Goal: Task Accomplishment & Management: Use online tool/utility

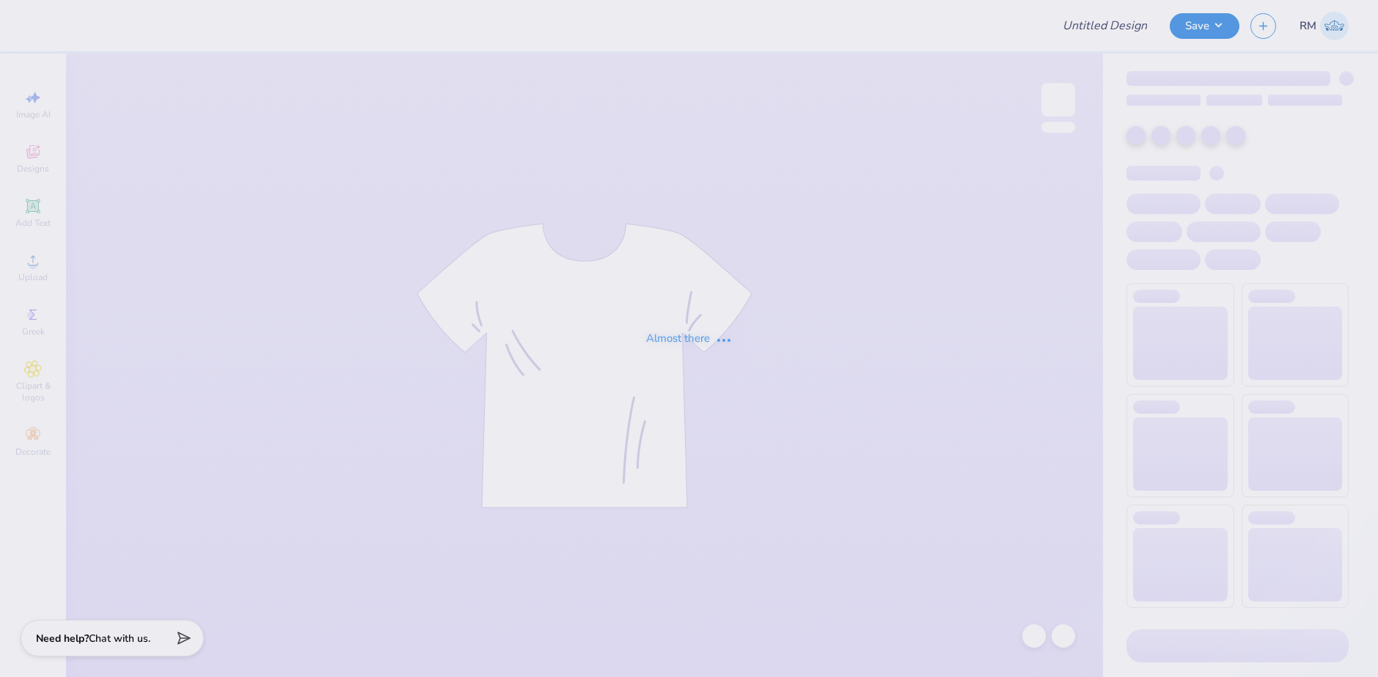
type input "MEDLIFE"
type input "apo rush"
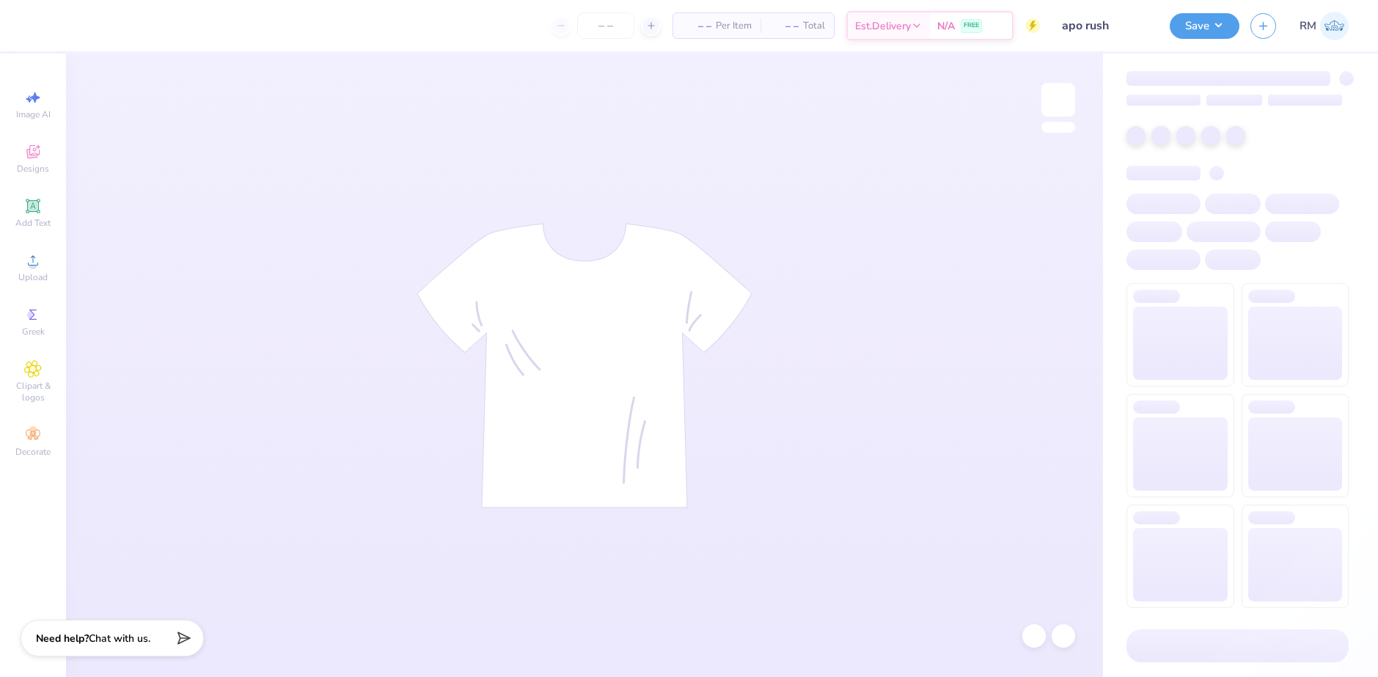
type input "50"
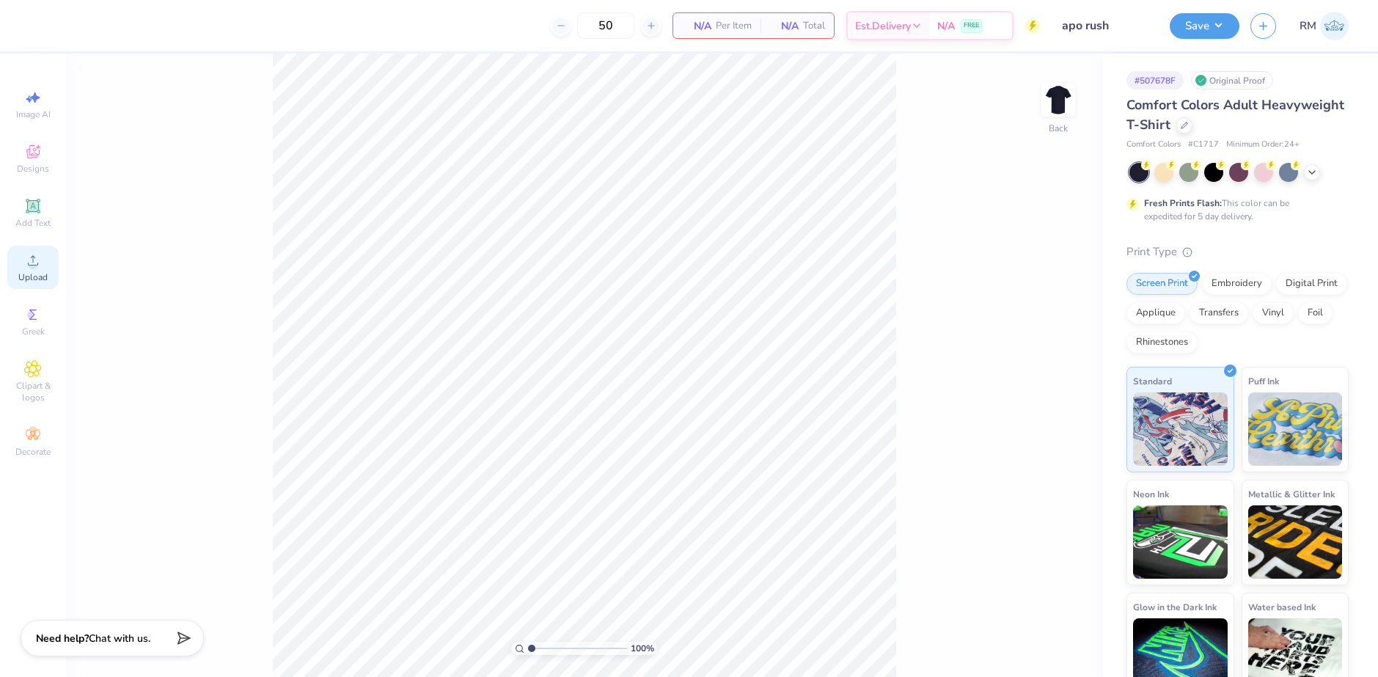
click at [39, 258] on icon at bounding box center [33, 261] width 18 height 18
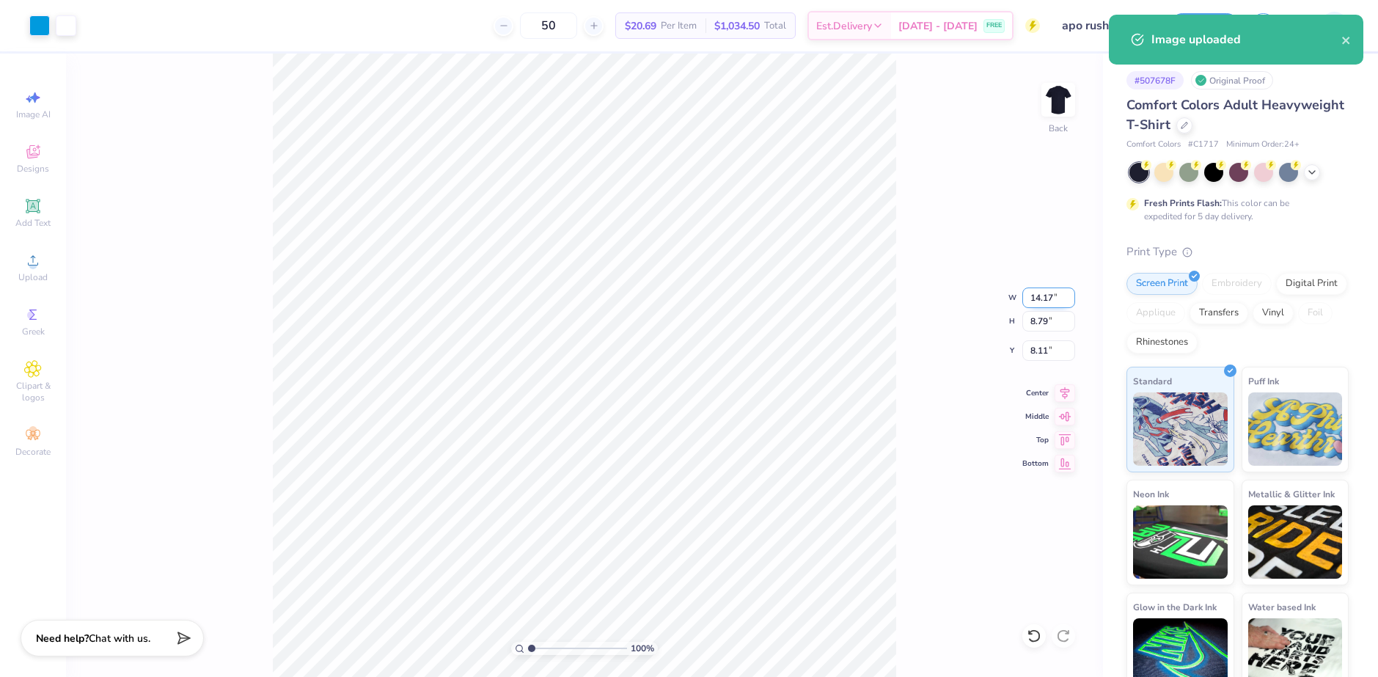
click at [1041, 296] on input "14.17" at bounding box center [1049, 298] width 53 height 21
type input "4.00"
type input "2.48"
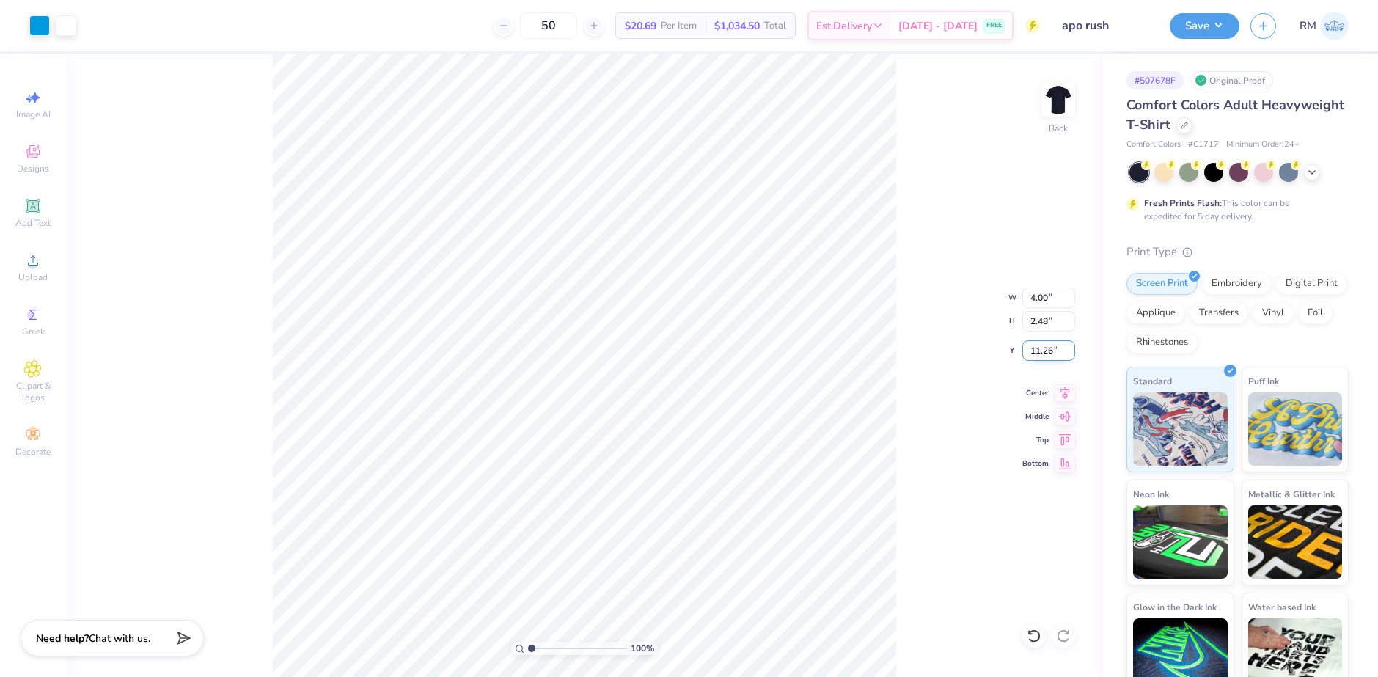
click at [1048, 343] on input "11.26" at bounding box center [1049, 350] width 53 height 21
type input "3.00"
click at [1037, 110] on div "100 % Back" at bounding box center [584, 366] width 1037 height 624
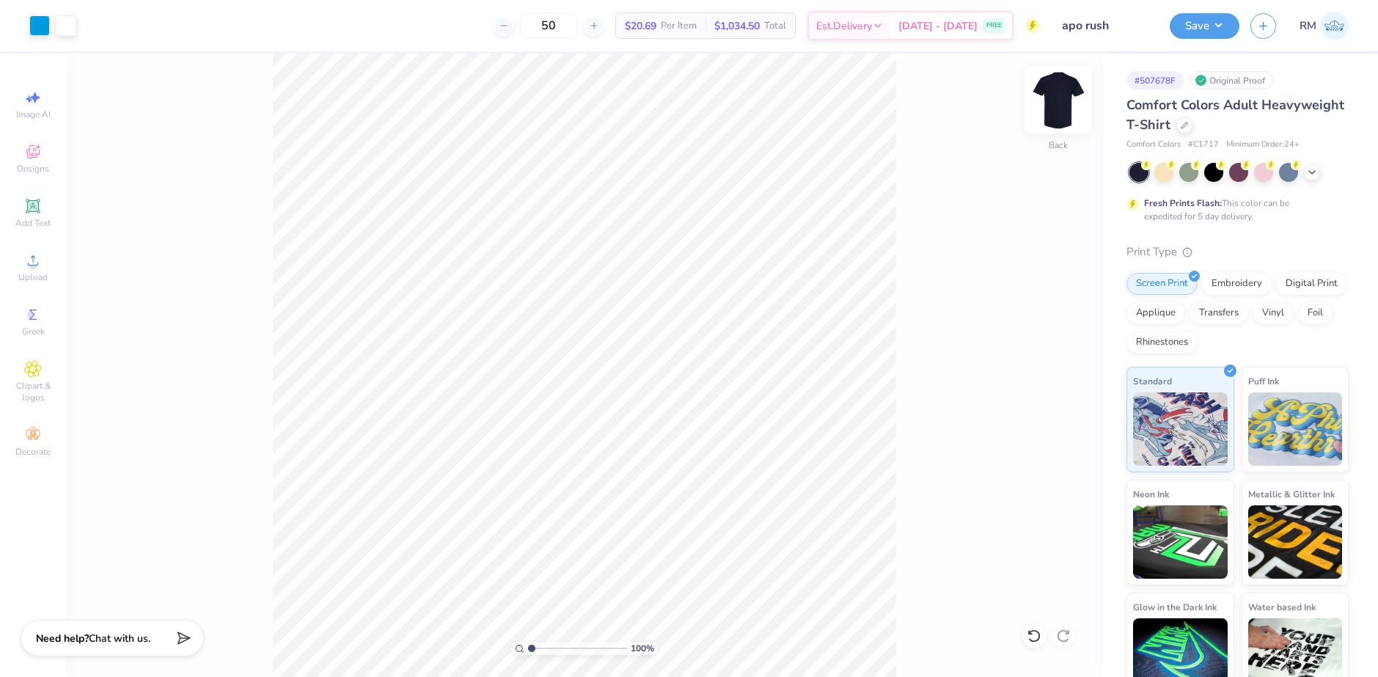
click at [1043, 109] on img at bounding box center [1058, 99] width 59 height 59
click at [37, 257] on icon at bounding box center [33, 261] width 18 height 18
click at [36, 277] on span "Upload" at bounding box center [32, 277] width 29 height 12
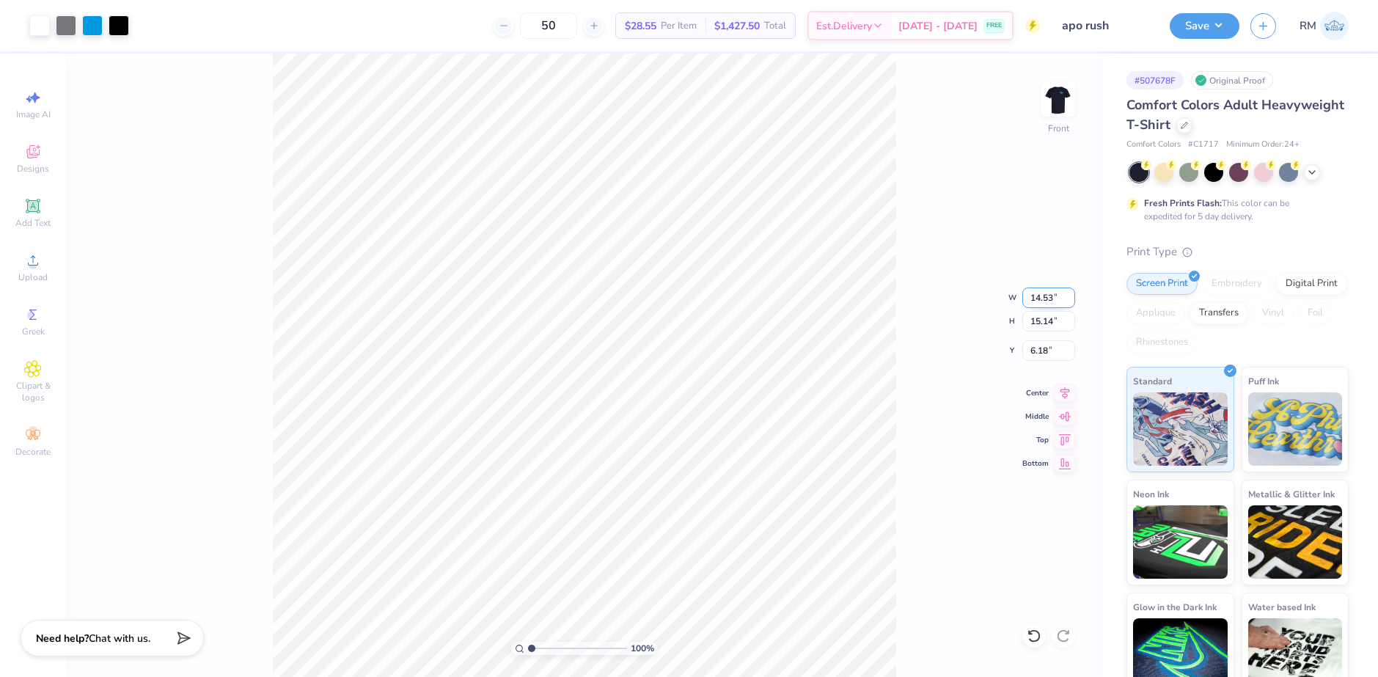
click at [1048, 292] on input "14.53" at bounding box center [1049, 298] width 53 height 21
type input "12.50"
type input "13.03"
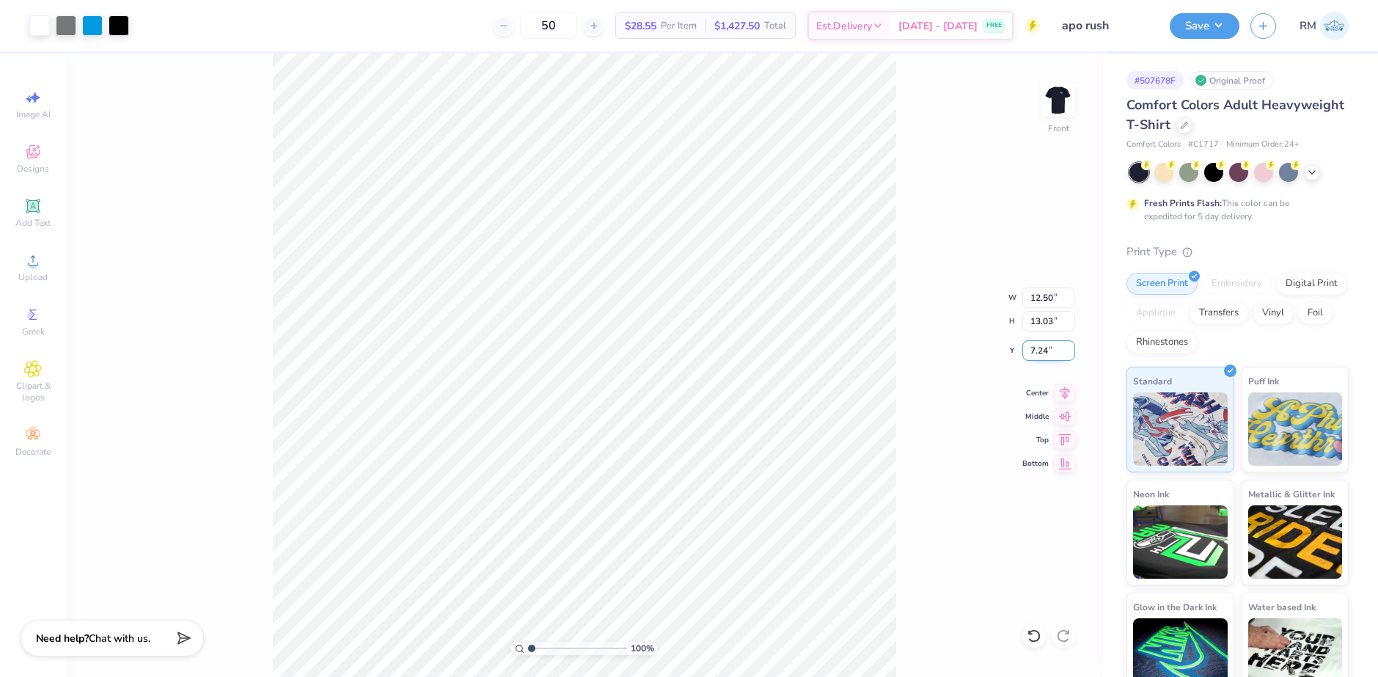
click at [1037, 348] on input "7.24" at bounding box center [1049, 350] width 53 height 21
type input "3.00"
click at [1059, 394] on icon at bounding box center [1065, 391] width 21 height 18
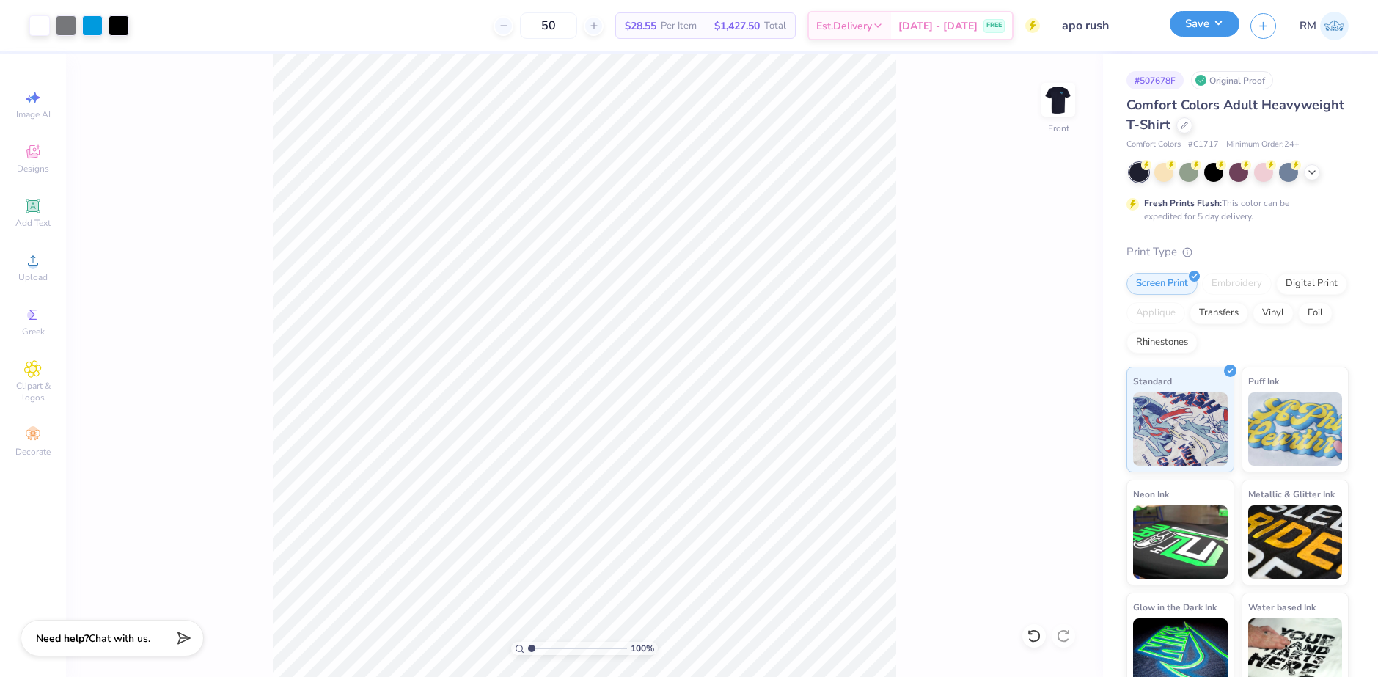
click at [1229, 24] on button "Save" at bounding box center [1205, 24] width 70 height 26
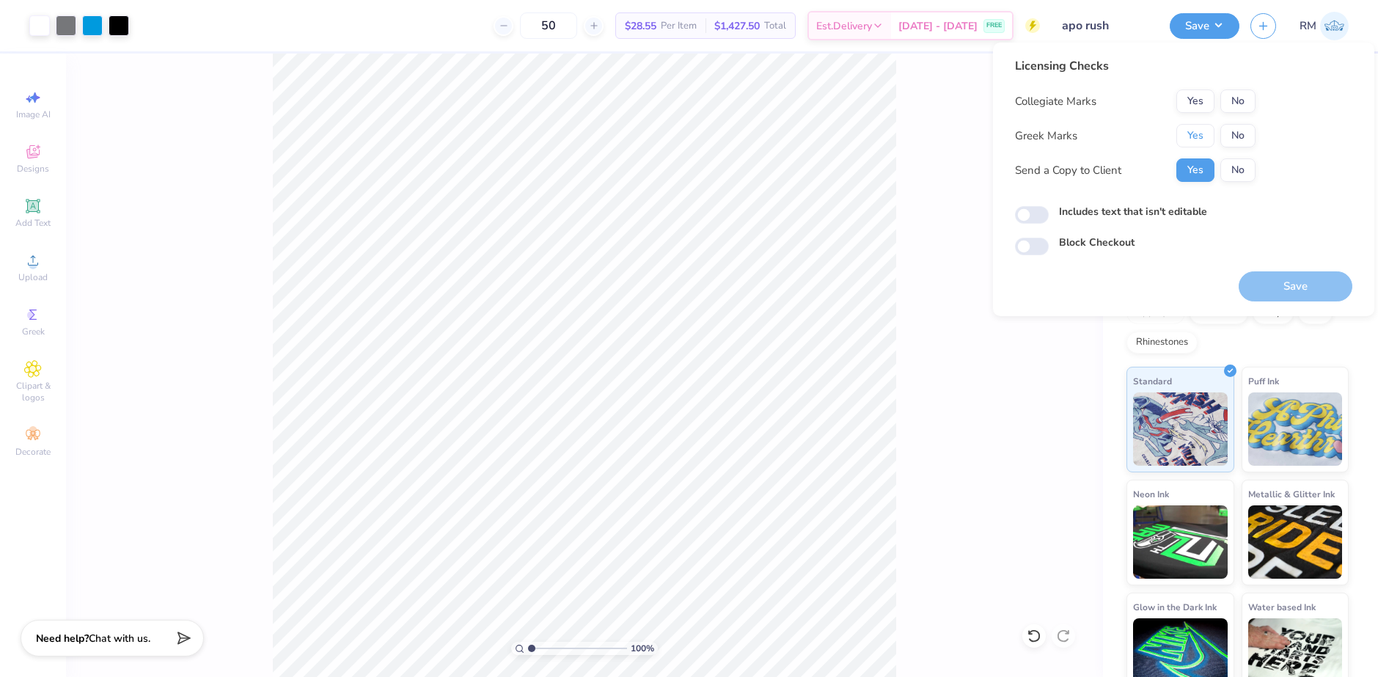
drag, startPoint x: 1199, startPoint y: 134, endPoint x: 1229, endPoint y: 118, distance: 34.1
click at [1202, 134] on button "Yes" at bounding box center [1196, 135] width 38 height 23
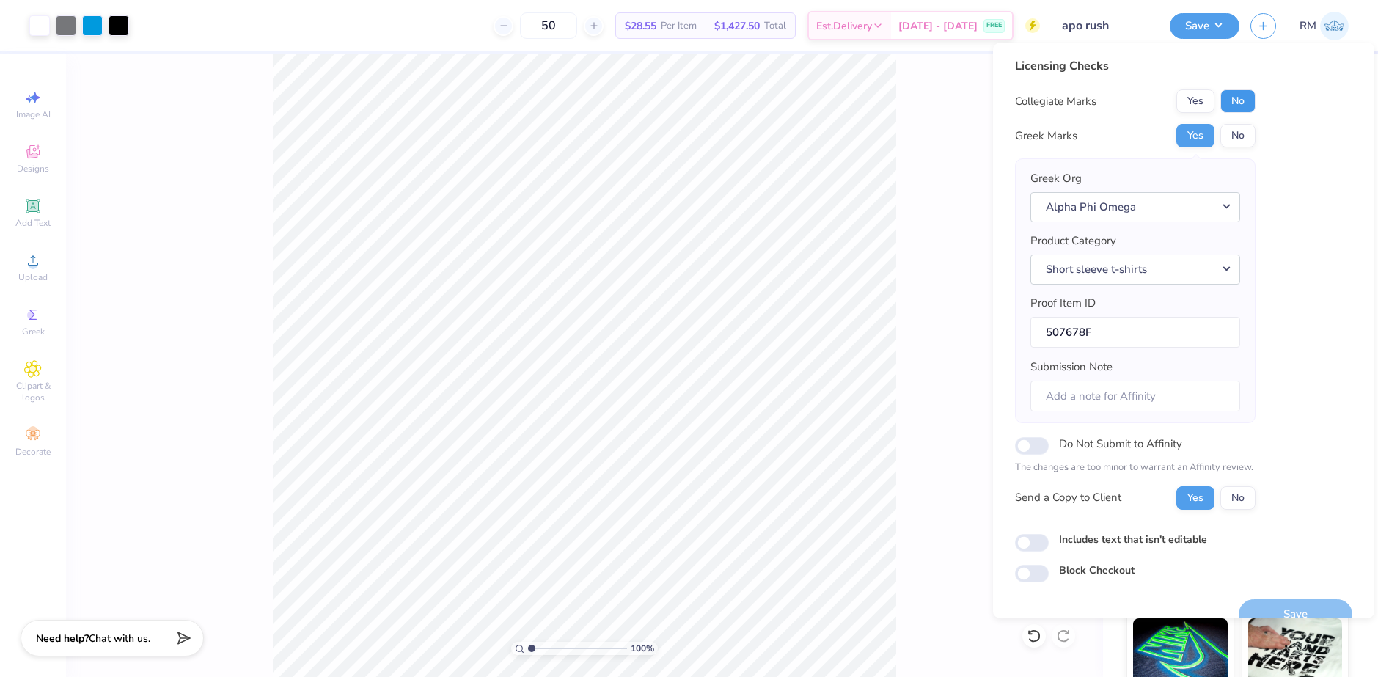
click at [1239, 104] on button "No" at bounding box center [1238, 101] width 35 height 23
click at [1115, 401] on input "Submission Note" at bounding box center [1136, 397] width 210 height 32
click at [1034, 449] on input "Do Not Submit to Affinity" at bounding box center [1032, 446] width 34 height 18
checkbox input "true"
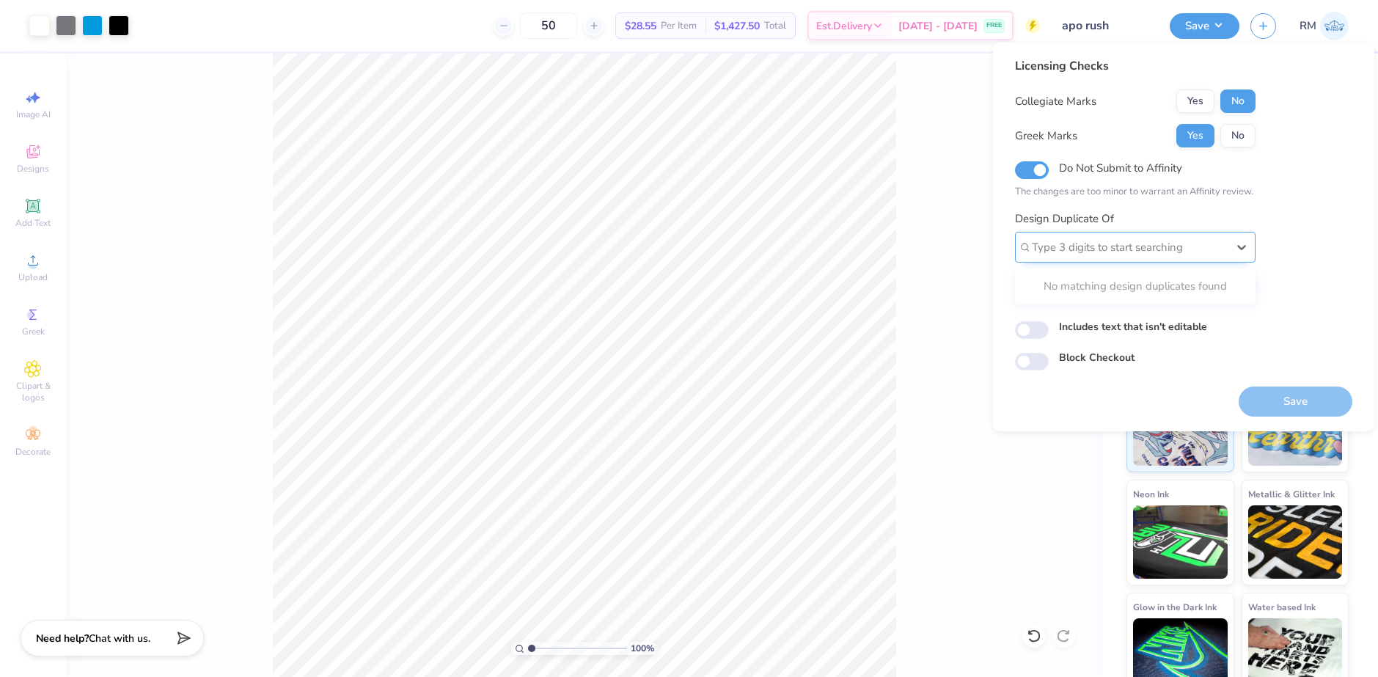
click at [1117, 241] on div at bounding box center [1129, 248] width 195 height 20
paste input "507678"
click at [1110, 283] on div "507678A" at bounding box center [1135, 286] width 229 height 24
type input "507678"
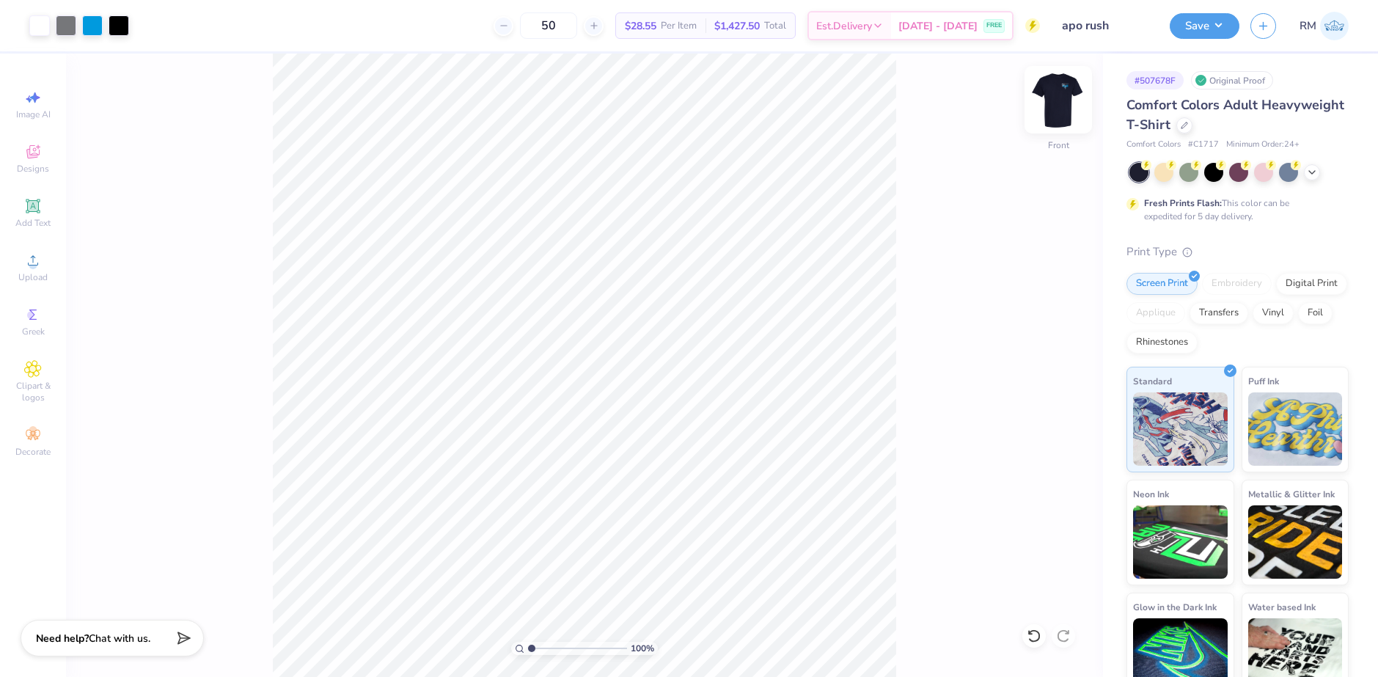
click at [1051, 109] on img at bounding box center [1058, 99] width 59 height 59
click at [1062, 101] on img at bounding box center [1058, 99] width 59 height 59
click at [32, 266] on circle at bounding box center [33, 265] width 8 height 8
click at [1035, 296] on input "14.53" at bounding box center [1049, 298] width 53 height 21
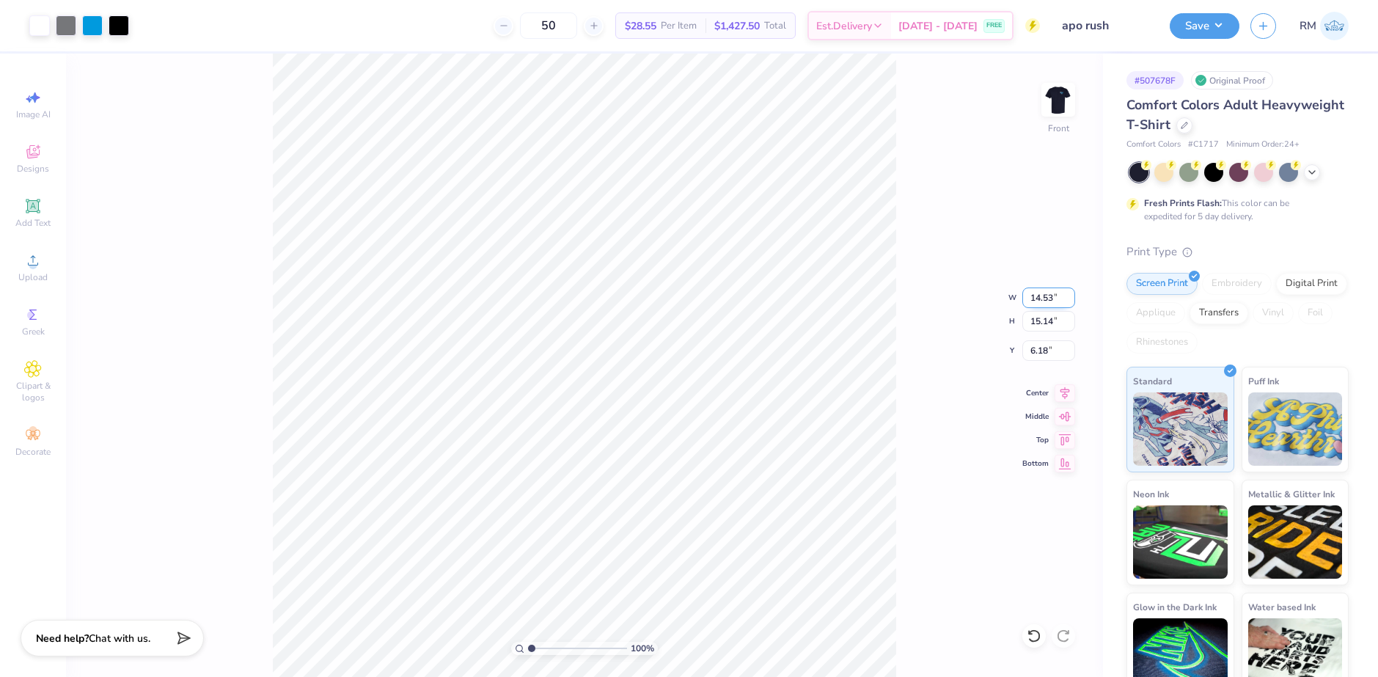
click at [1035, 296] on input "14.53" at bounding box center [1049, 298] width 53 height 21
type input "12.50"
type input "13.03"
click at [1040, 348] on input "7.24" at bounding box center [1049, 350] width 53 height 21
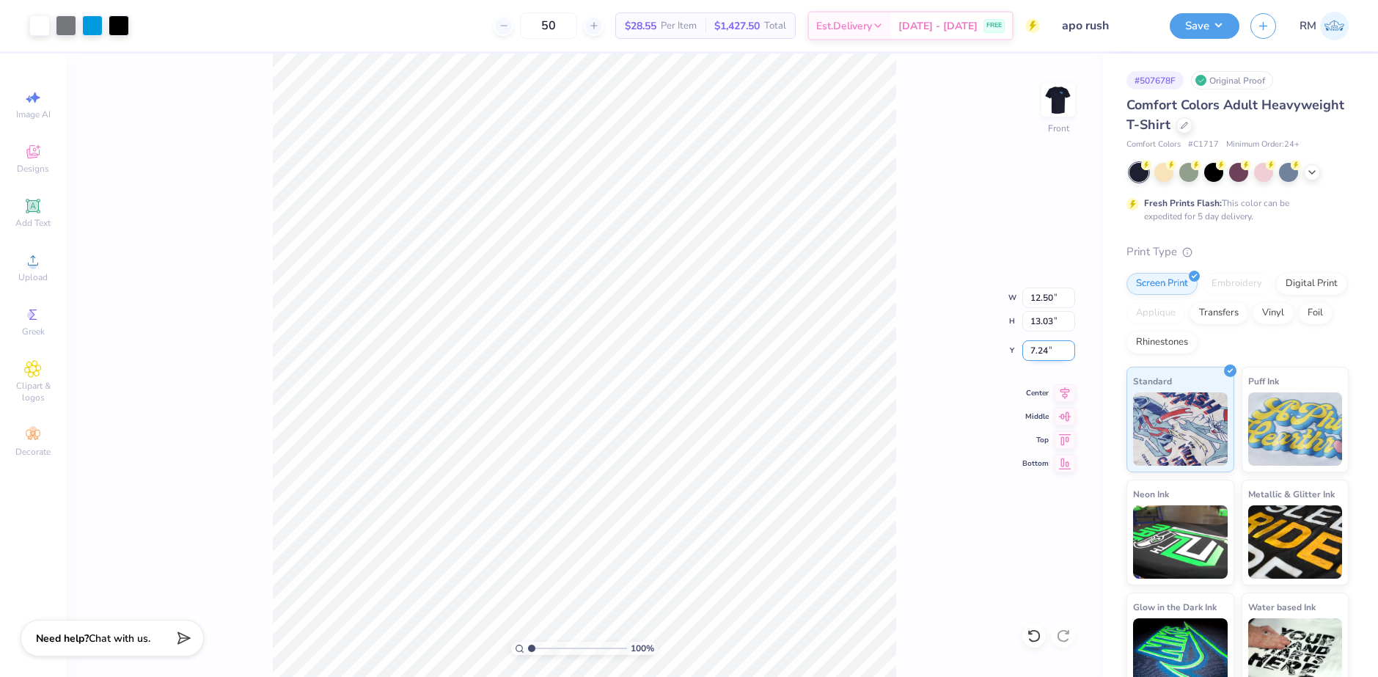
click at [1040, 348] on input "7.24" at bounding box center [1049, 350] width 53 height 21
type input "3.00"
click at [1064, 392] on icon at bounding box center [1065, 391] width 21 height 18
click at [1219, 23] on button "Save" at bounding box center [1205, 24] width 70 height 26
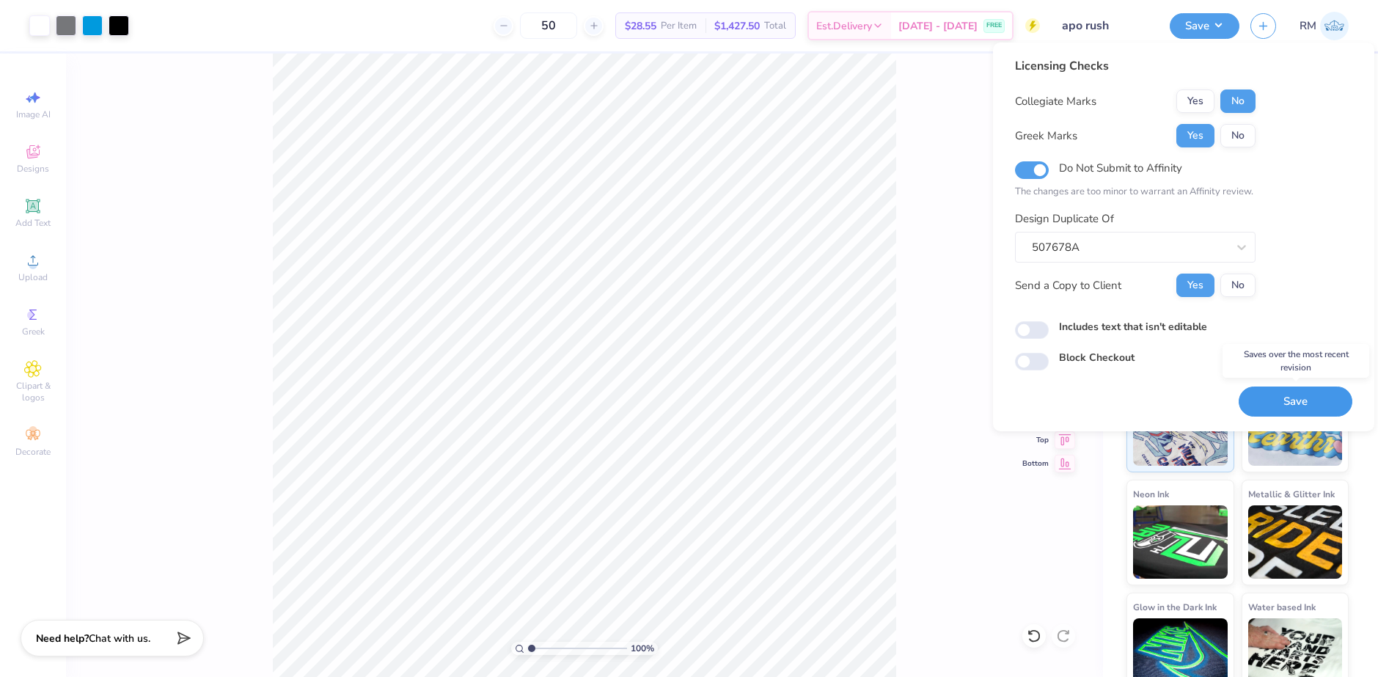
click at [1277, 396] on button "Save" at bounding box center [1296, 402] width 114 height 30
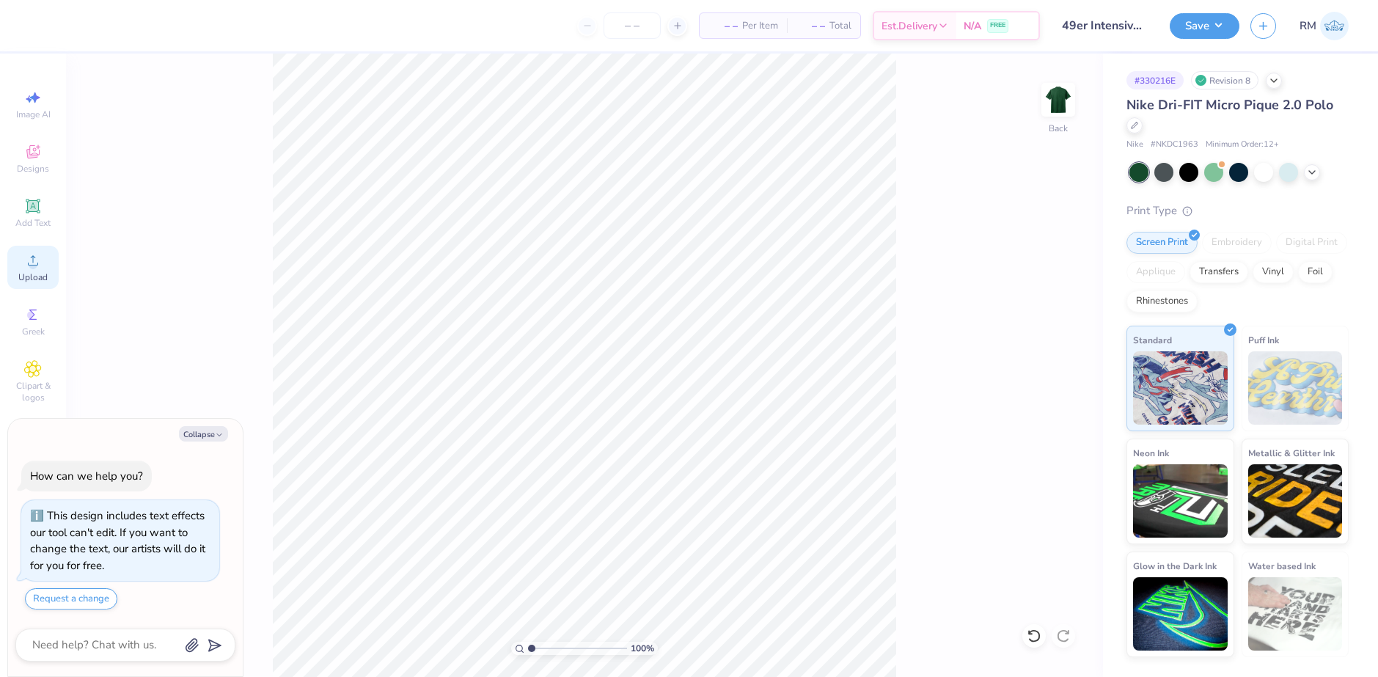
click at [43, 261] on div "Upload" at bounding box center [32, 267] width 51 height 43
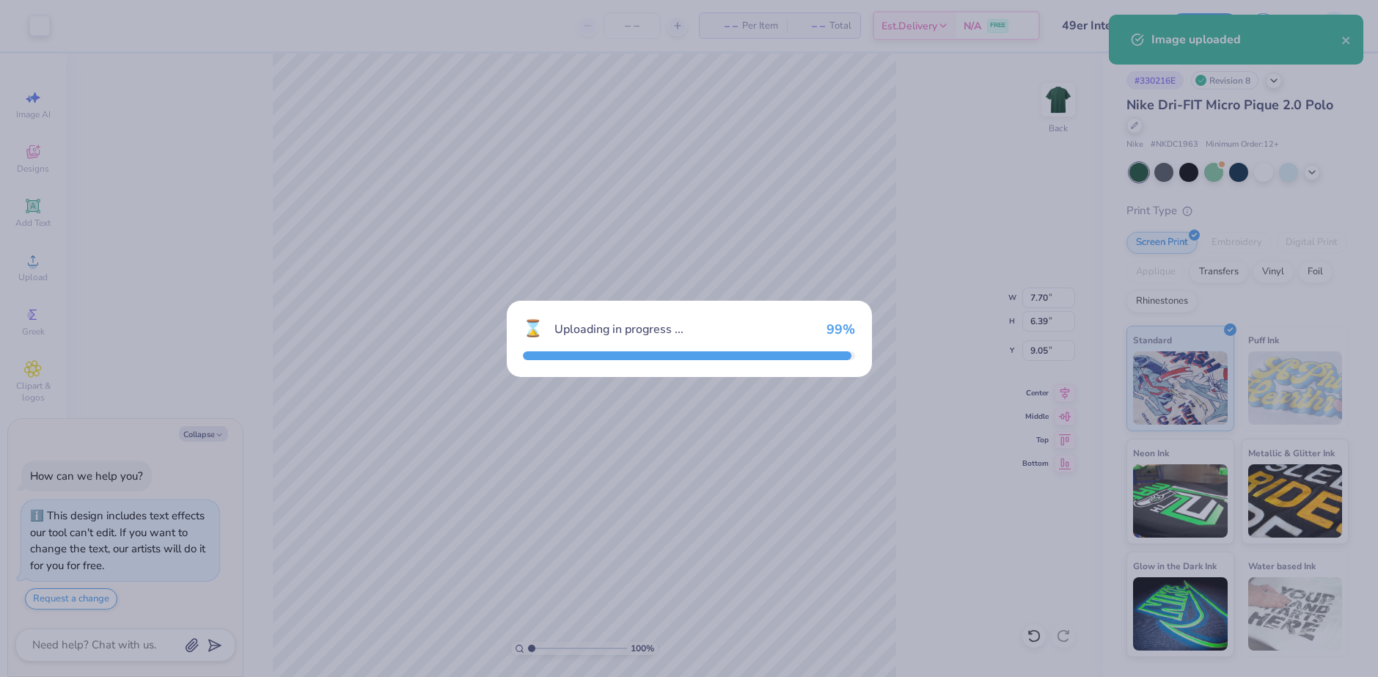
type textarea "x"
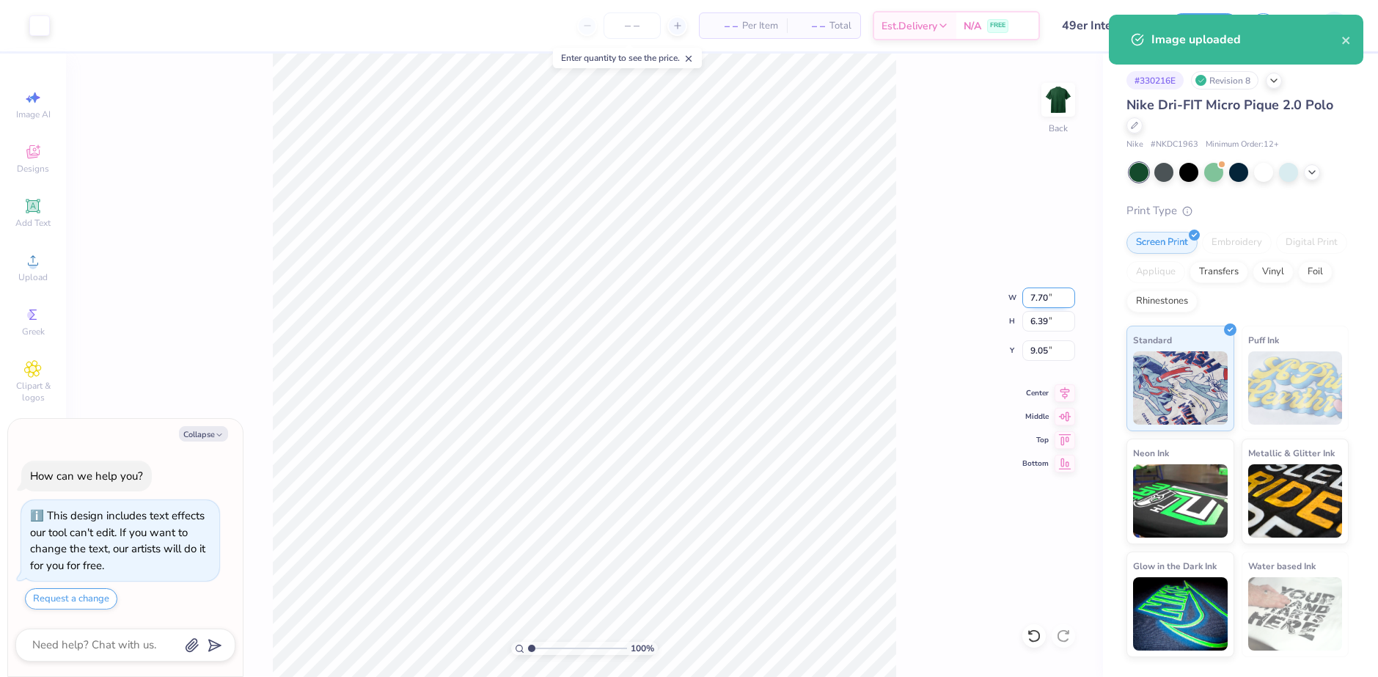
click at [1039, 292] on input "7.70" at bounding box center [1049, 298] width 53 height 21
type input "3.5"
type textarea "x"
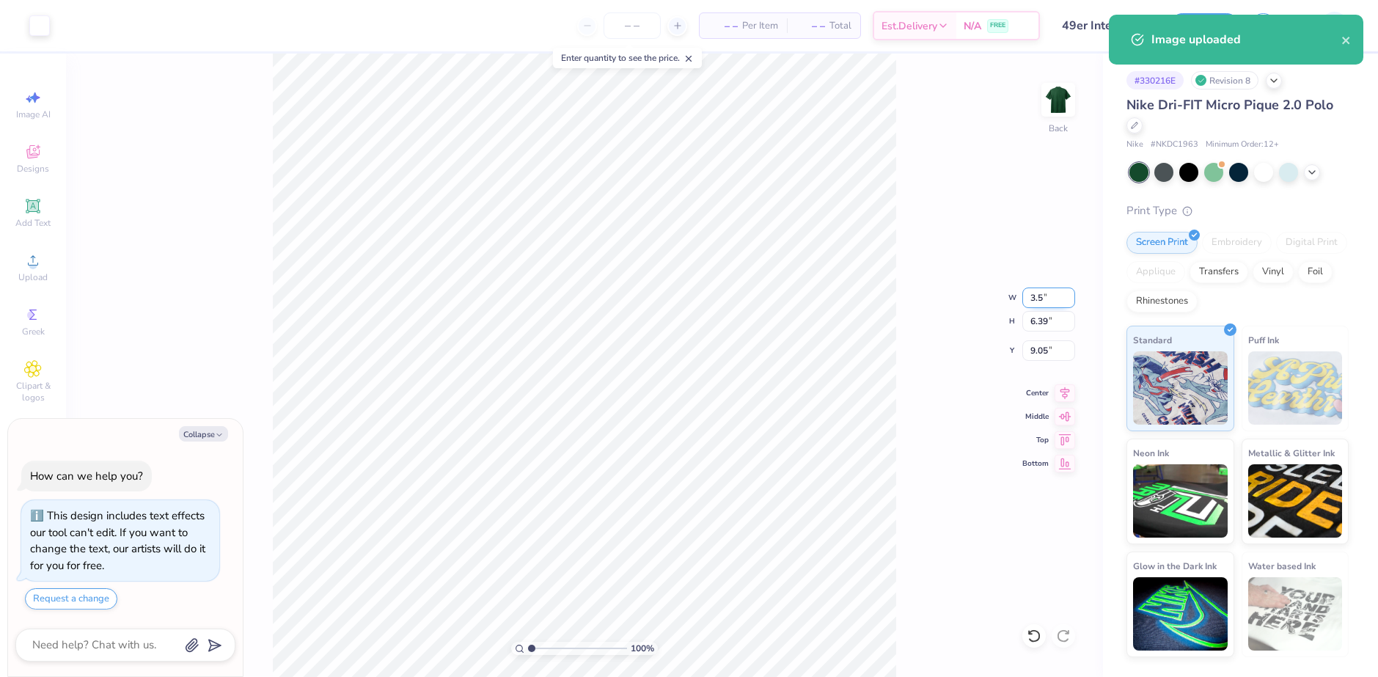
type input "3.50"
type input "2.90"
type input "10.80"
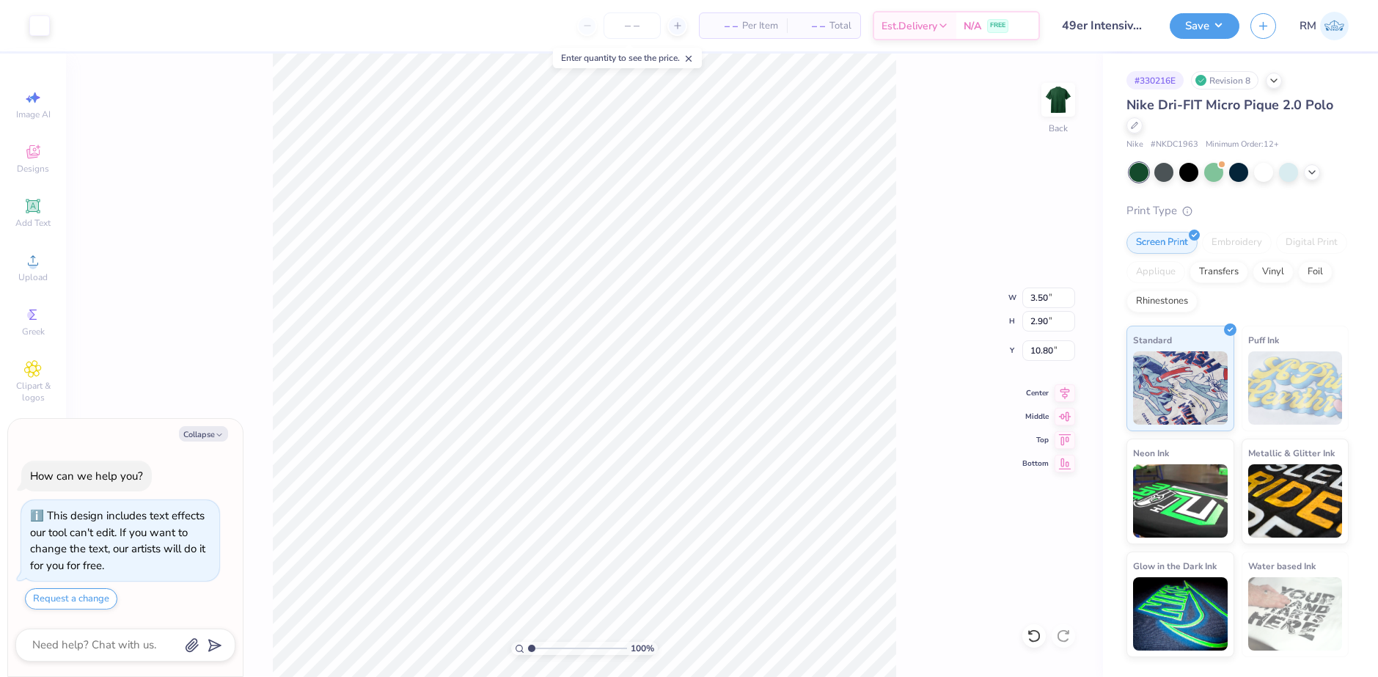
type textarea "x"
click at [1042, 351] on input "10.08" at bounding box center [1049, 350] width 53 height 21
type input "3"
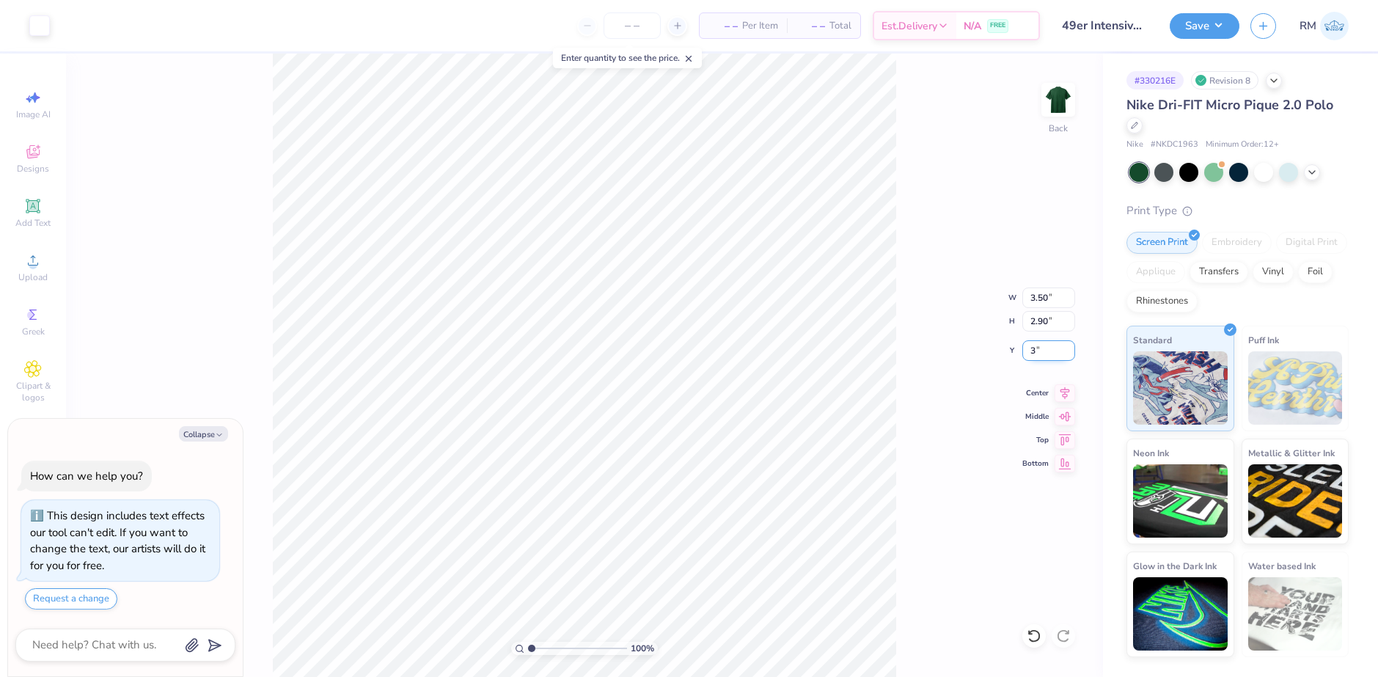
type textarea "x"
type input "3.00"
click at [1067, 392] on icon at bounding box center [1066, 390] width 10 height 12
click at [1214, 23] on button "Save" at bounding box center [1205, 24] width 70 height 26
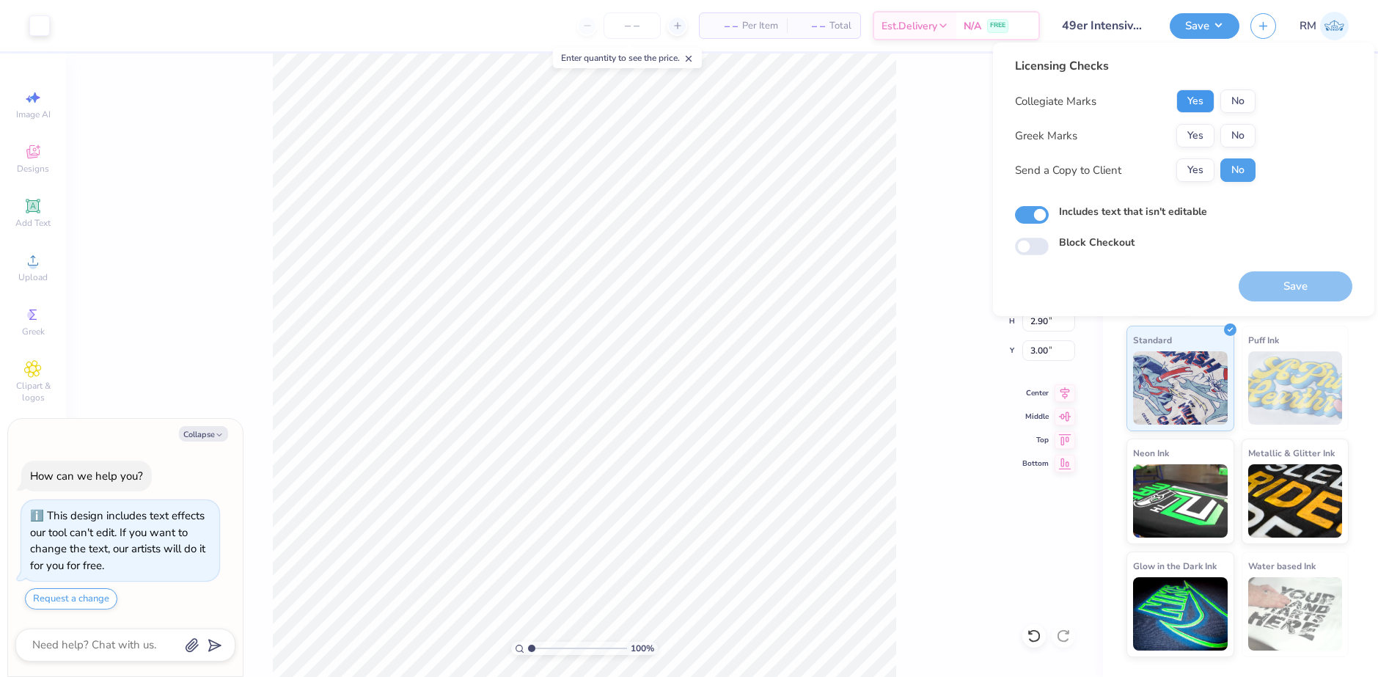
click at [1197, 101] on button "Yes" at bounding box center [1196, 101] width 38 height 23
click at [1222, 124] on div "Yes No" at bounding box center [1216, 135] width 79 height 23
click at [1237, 130] on button "No" at bounding box center [1238, 135] width 35 height 23
click at [1296, 282] on button "Save" at bounding box center [1296, 286] width 114 height 30
type textarea "x"
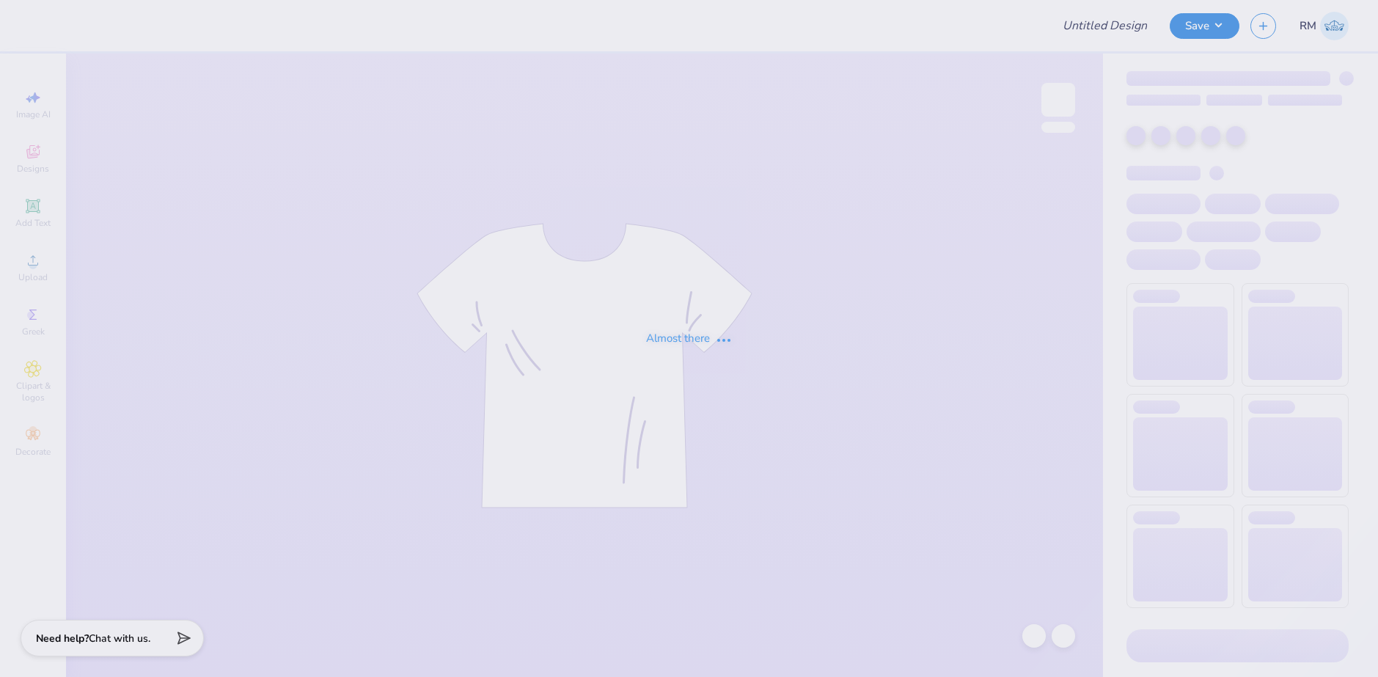
type input "Merch for O5"
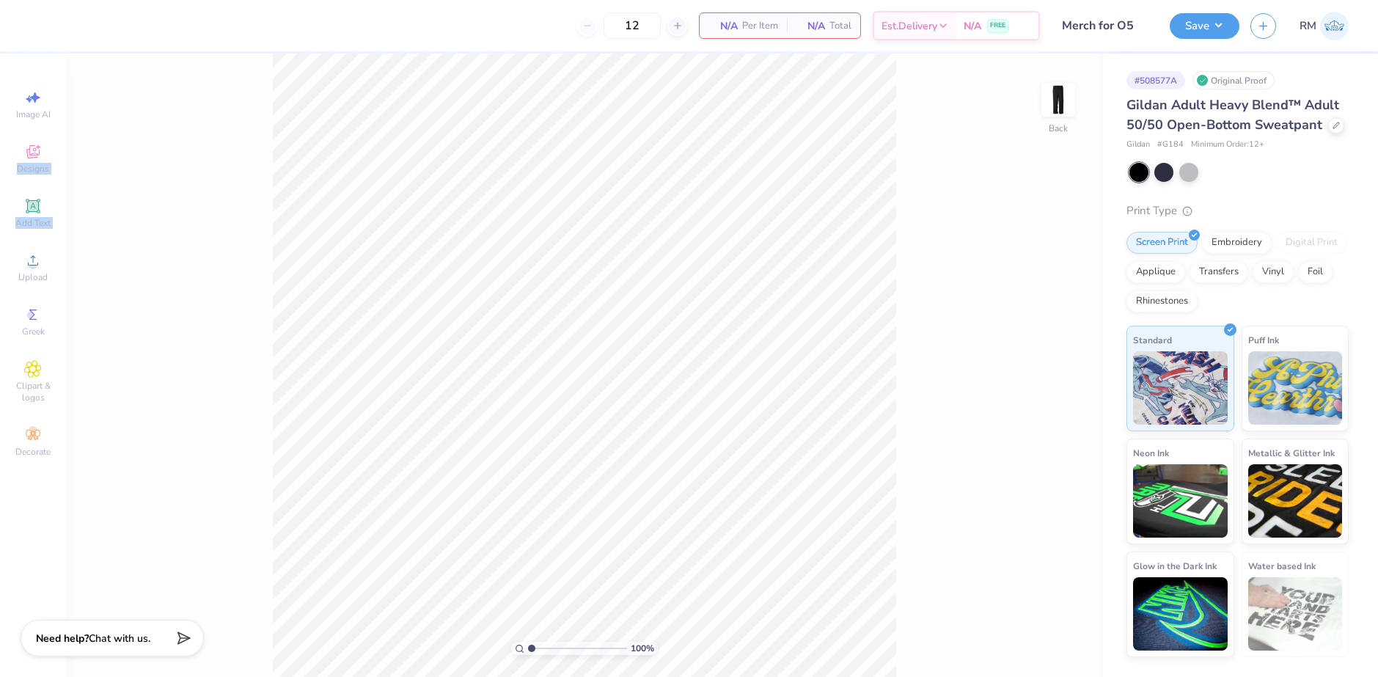
drag, startPoint x: 28, startPoint y: 152, endPoint x: 37, endPoint y: 245, distance: 93.7
click at [37, 245] on div "Image AI Designs Add Text Upload Greek Clipart & logos Decorate" at bounding box center [32, 273] width 51 height 381
click at [35, 268] on circle at bounding box center [33, 265] width 8 height 8
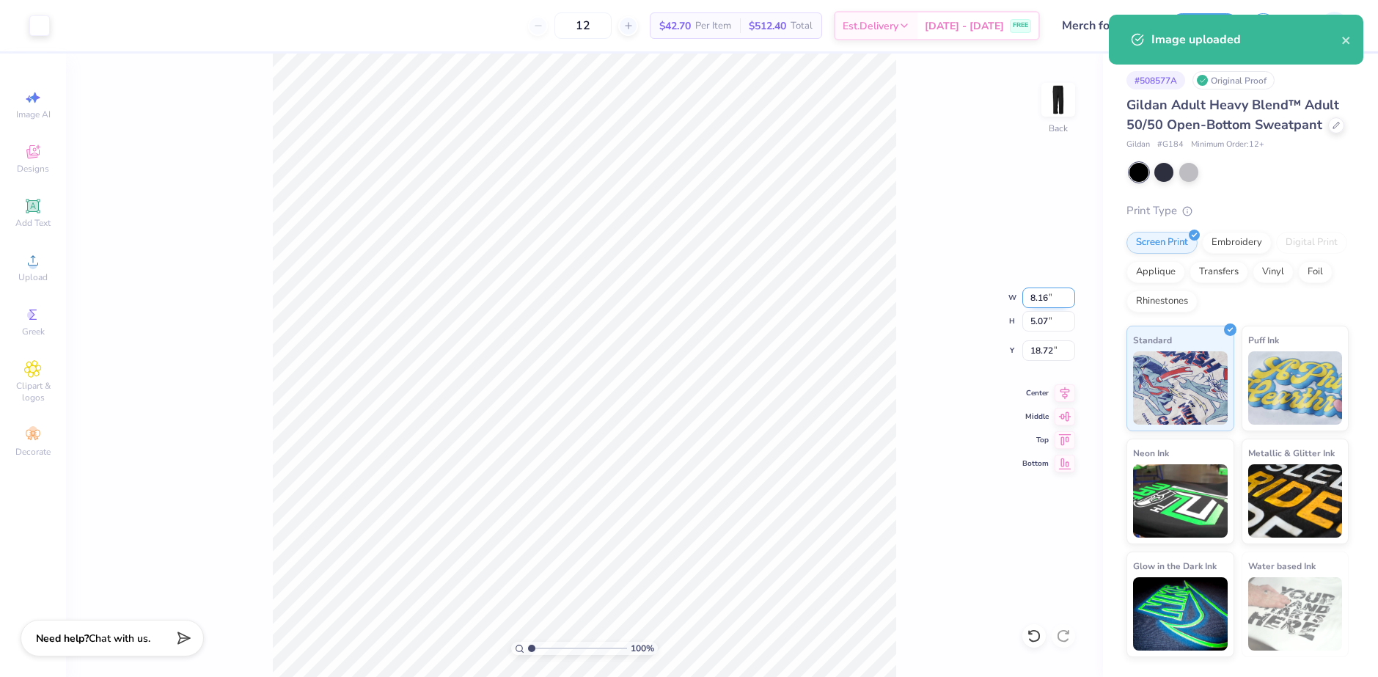
click at [1039, 297] on input "8.16" at bounding box center [1049, 298] width 53 height 21
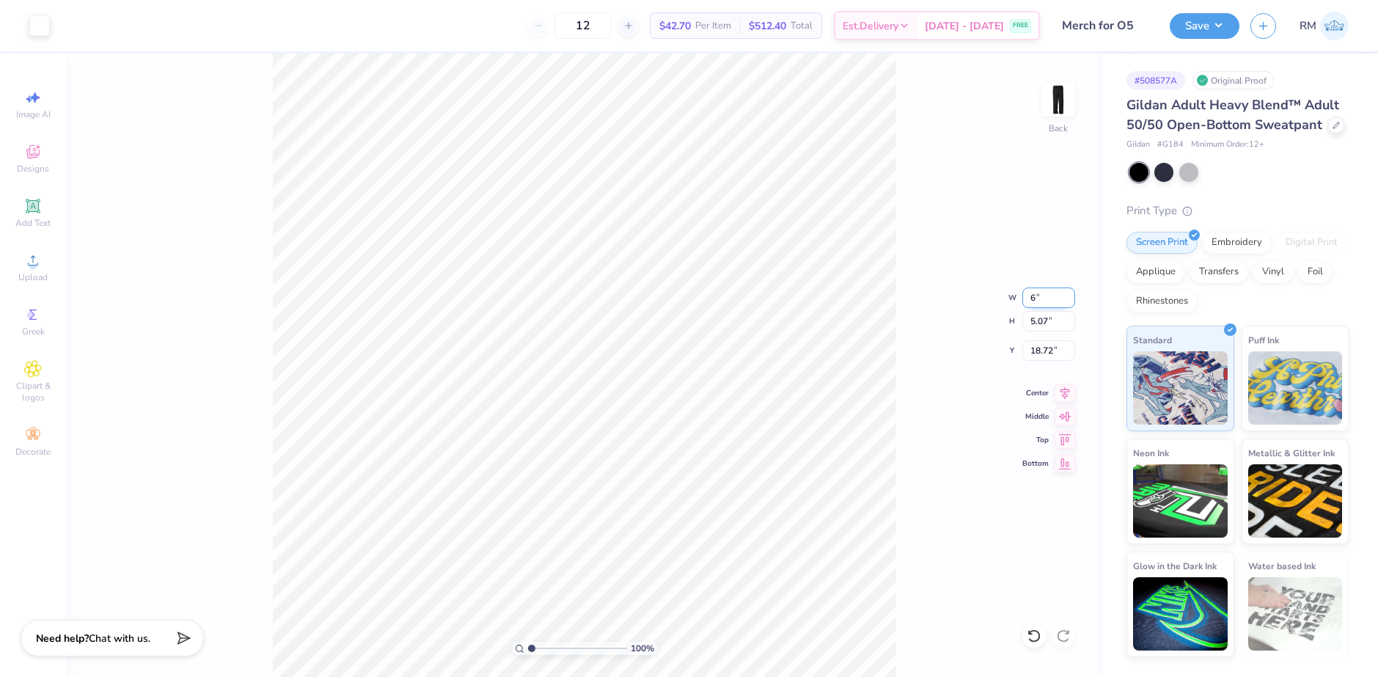
type input "6.00"
type input "3.72"
type input "19.39"
click at [1052, 99] on img at bounding box center [1058, 99] width 59 height 59
click at [1042, 101] on img at bounding box center [1058, 99] width 59 height 59
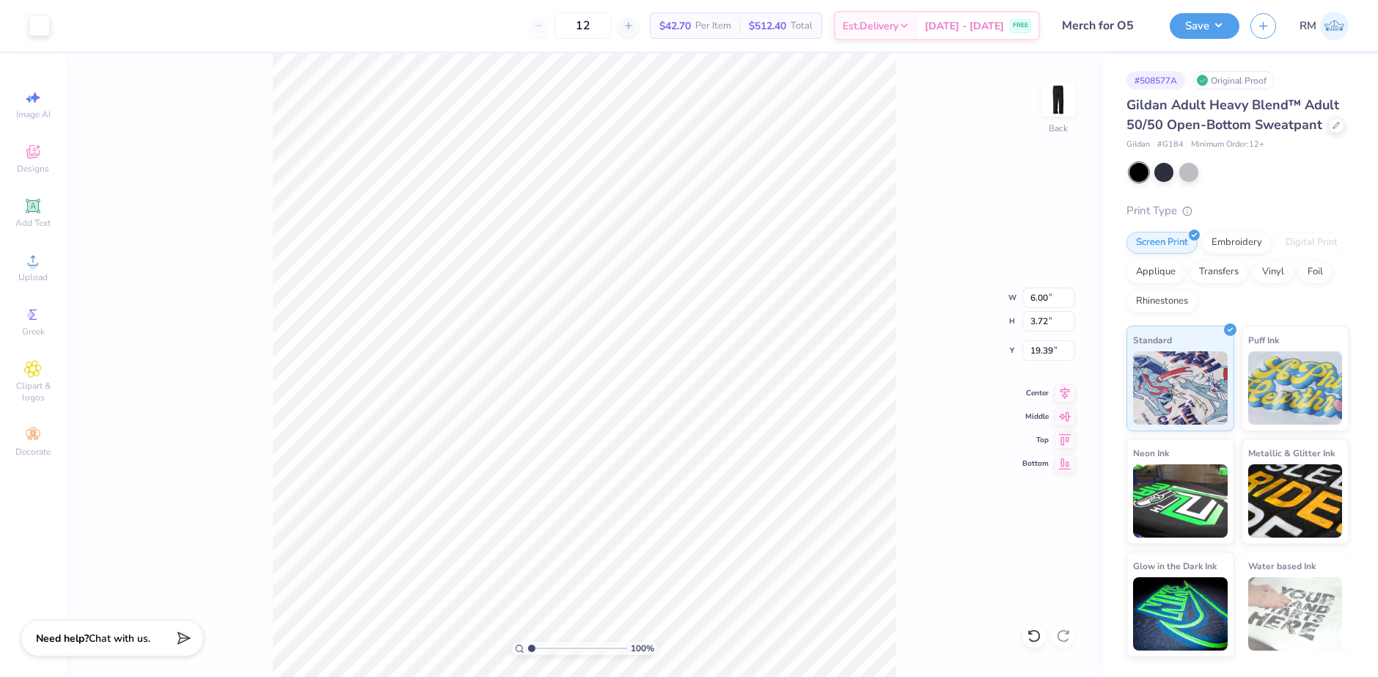
type input "1.98"
click at [1042, 298] on input "6.00" at bounding box center [1049, 298] width 53 height 21
type input "3.50"
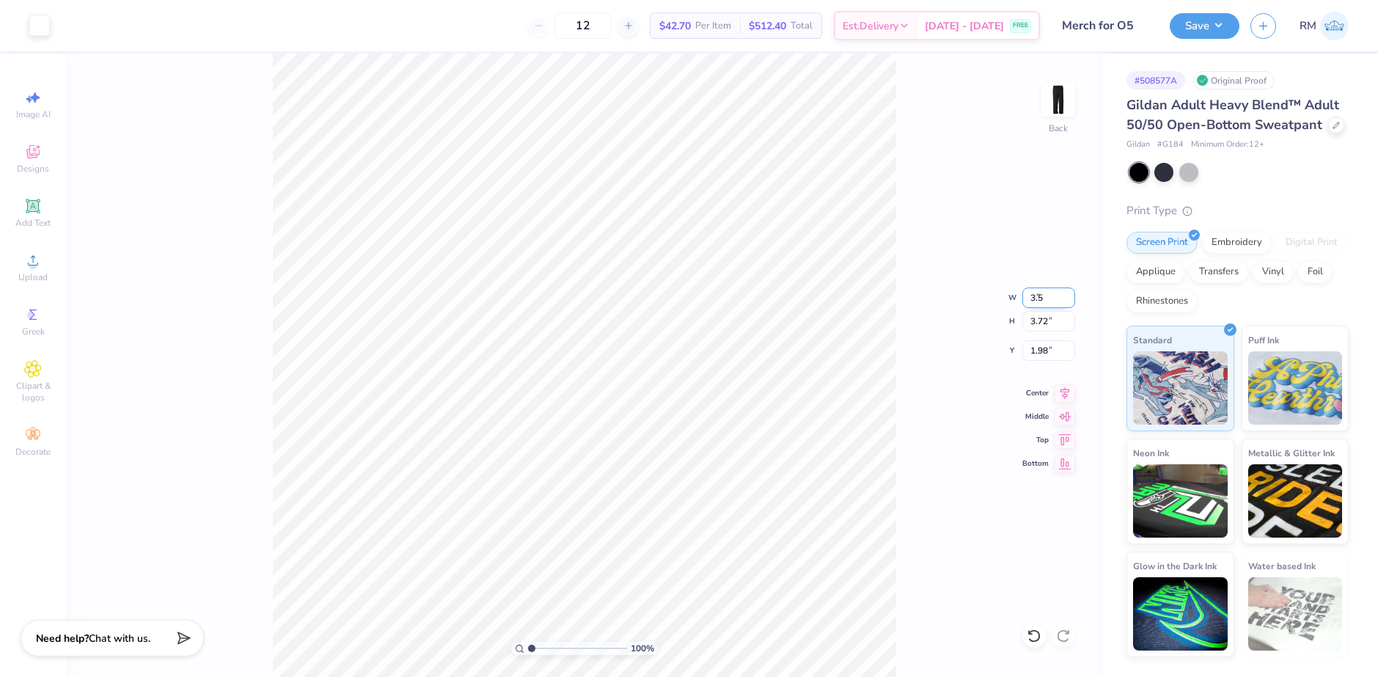
type input "2.17"
click at [1043, 346] on input "2.76" at bounding box center [1049, 350] width 53 height 21
type input "3.00"
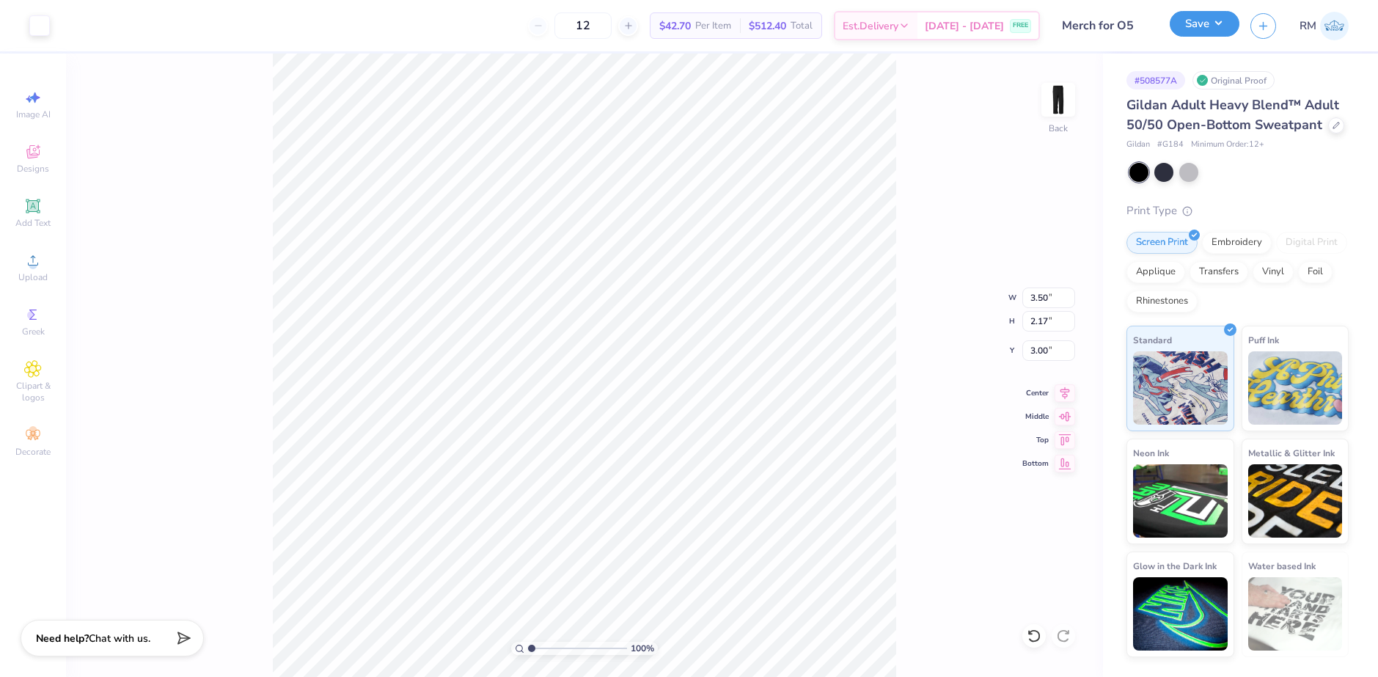
click at [1223, 30] on button "Save" at bounding box center [1205, 24] width 70 height 26
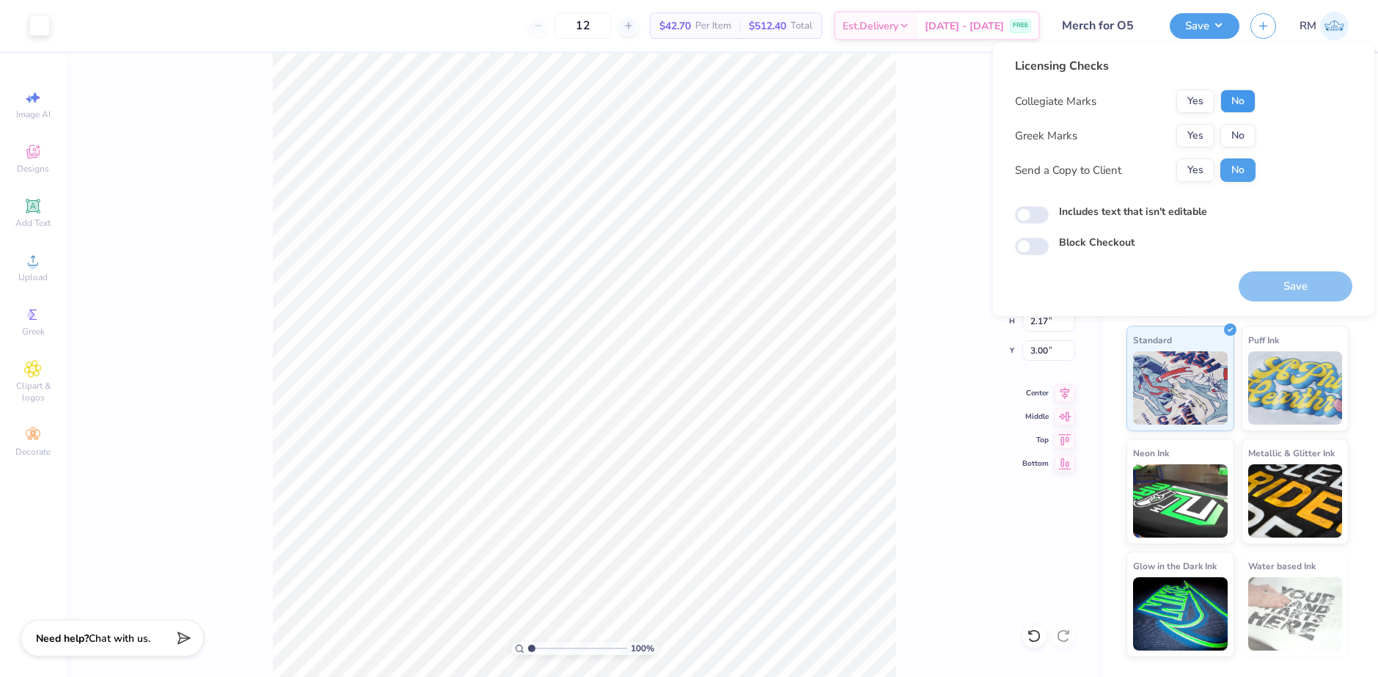
click at [1244, 107] on button "No" at bounding box center [1238, 101] width 35 height 23
click at [1241, 136] on button "No" at bounding box center [1238, 135] width 35 height 23
click at [1291, 281] on button "Save" at bounding box center [1296, 286] width 114 height 30
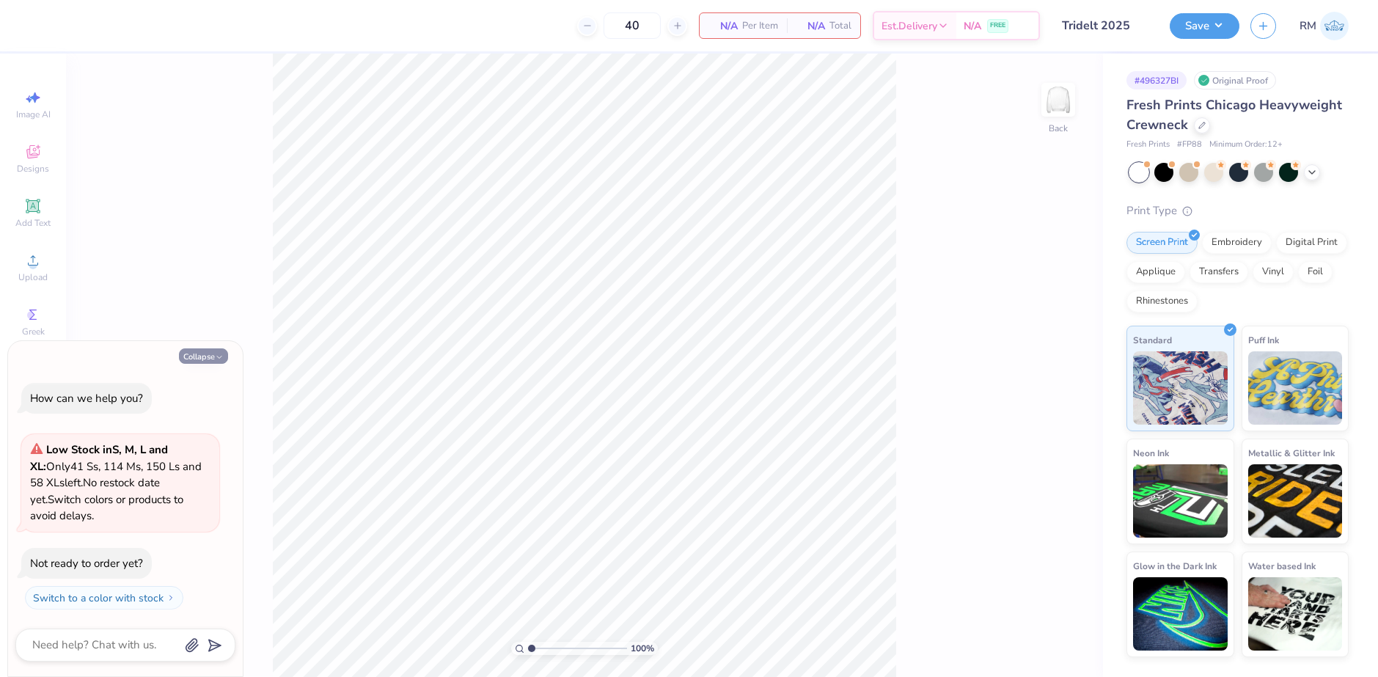
click at [206, 352] on button "Collapse" at bounding box center [203, 355] width 49 height 15
type textarea "x"
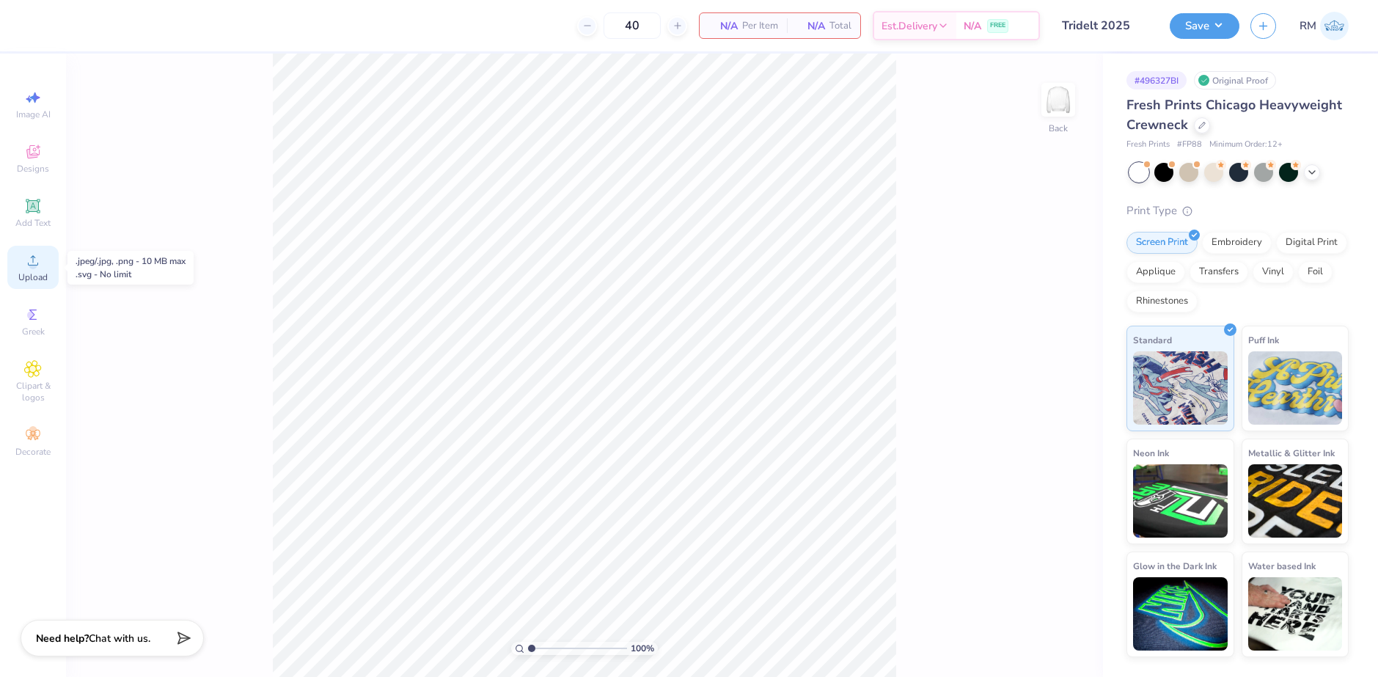
click at [21, 271] on span "Upload" at bounding box center [32, 277] width 29 height 12
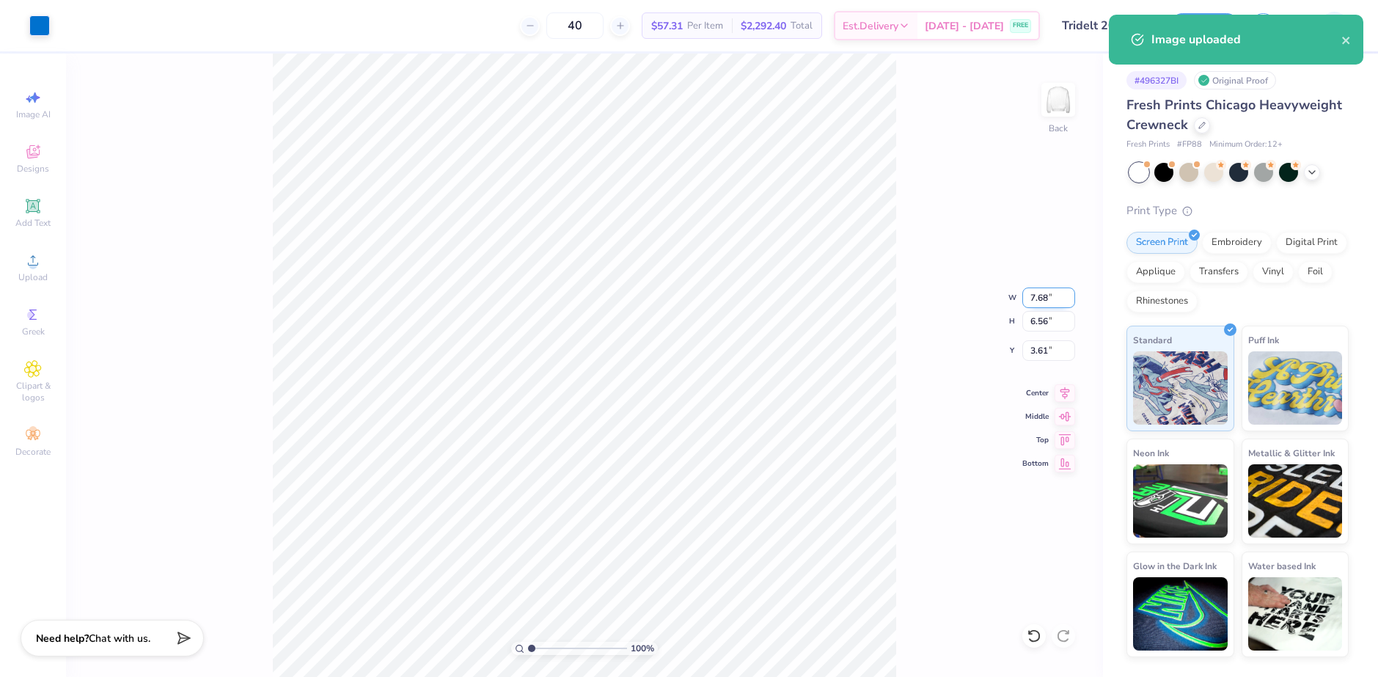
click at [1030, 295] on input "7.68" at bounding box center [1049, 298] width 53 height 21
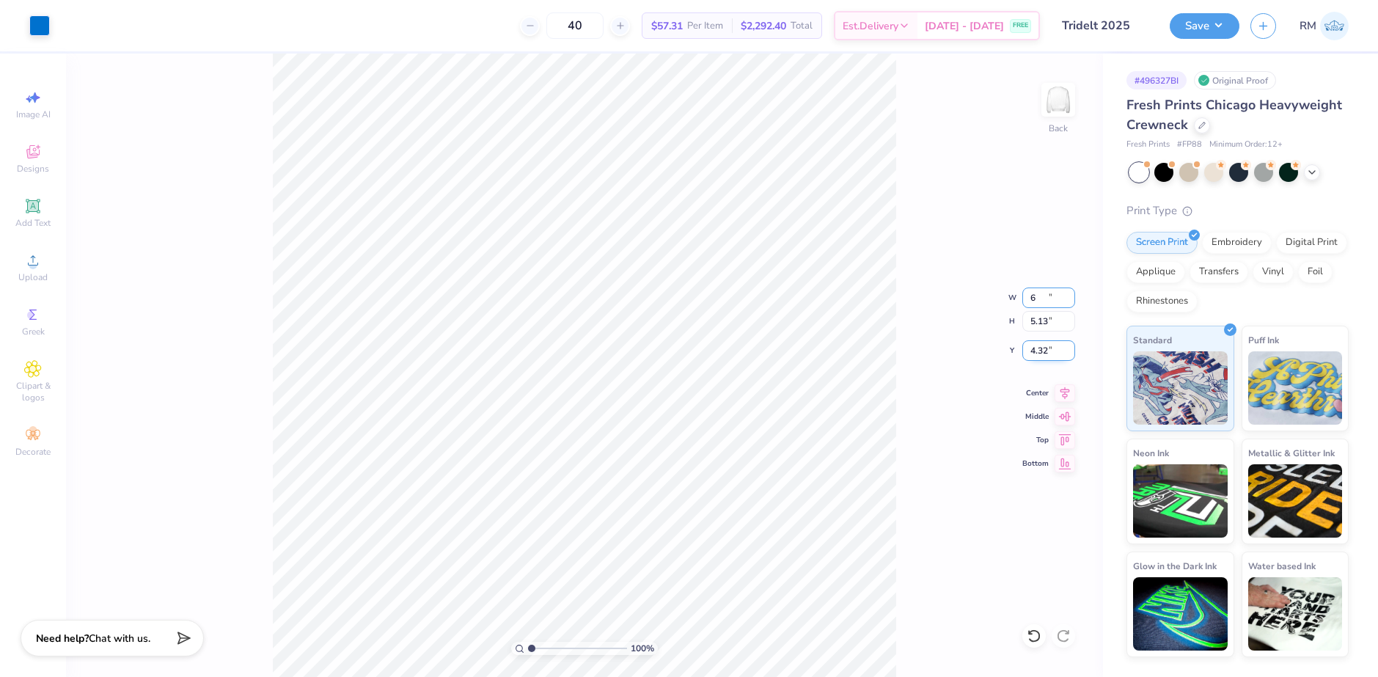
type input "6.00"
type input "5.13"
click at [1037, 353] on input "4.32" at bounding box center [1049, 350] width 53 height 21
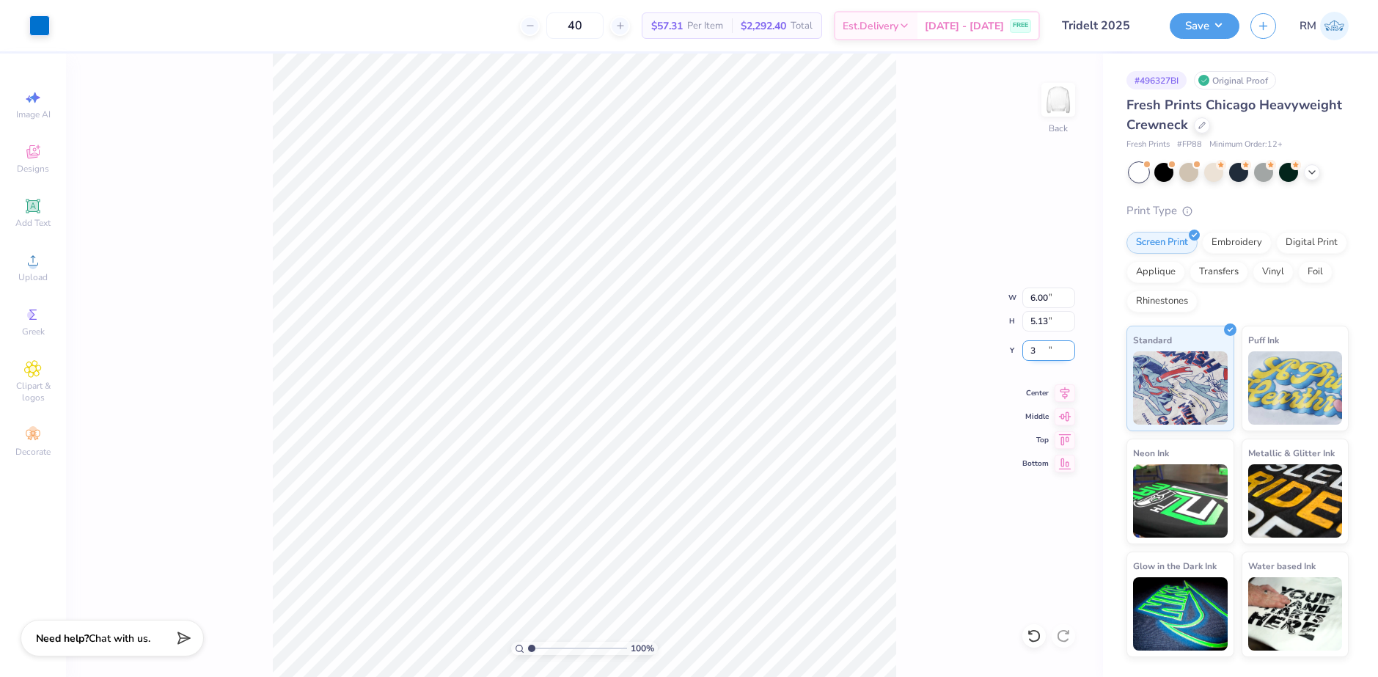
type input "3.00"
click at [1066, 394] on icon at bounding box center [1066, 390] width 10 height 12
click at [1195, 23] on button "Save" at bounding box center [1205, 24] width 70 height 26
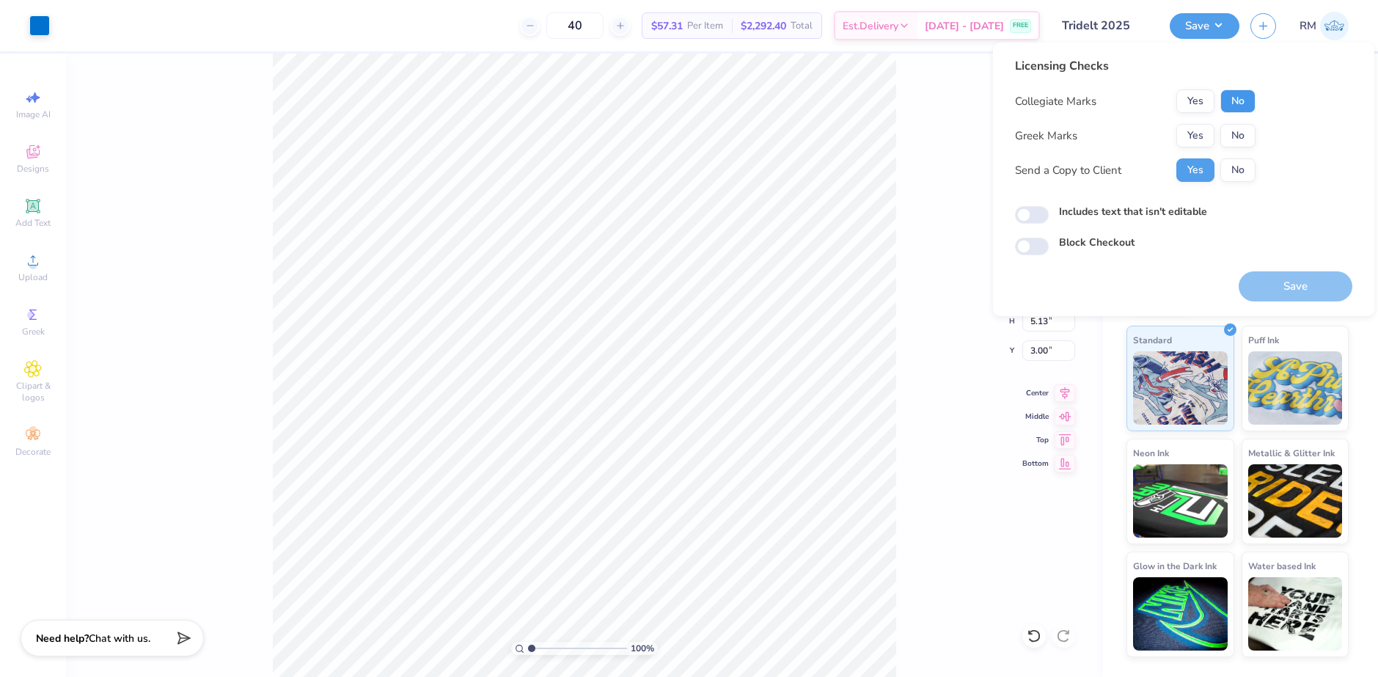
click at [1230, 100] on button "No" at bounding box center [1238, 101] width 35 height 23
click at [1202, 129] on button "Yes" at bounding box center [1196, 135] width 38 height 23
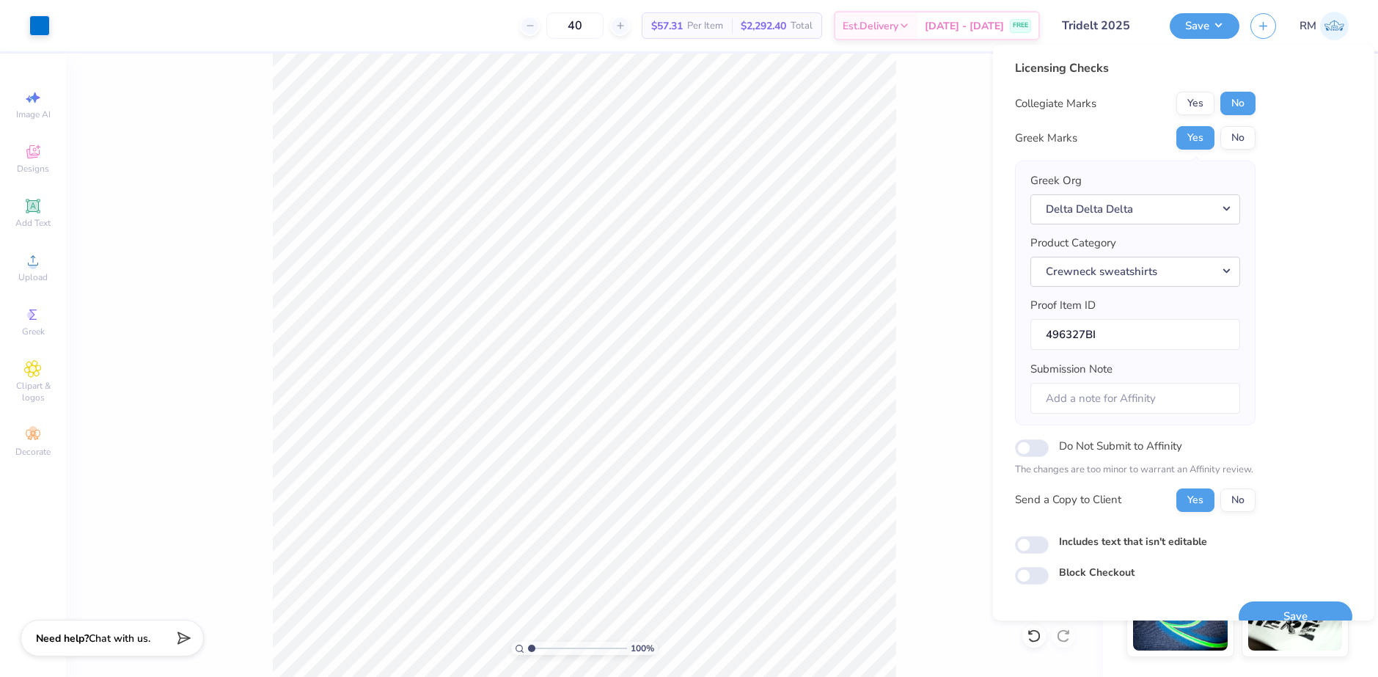
scroll to position [25, 0]
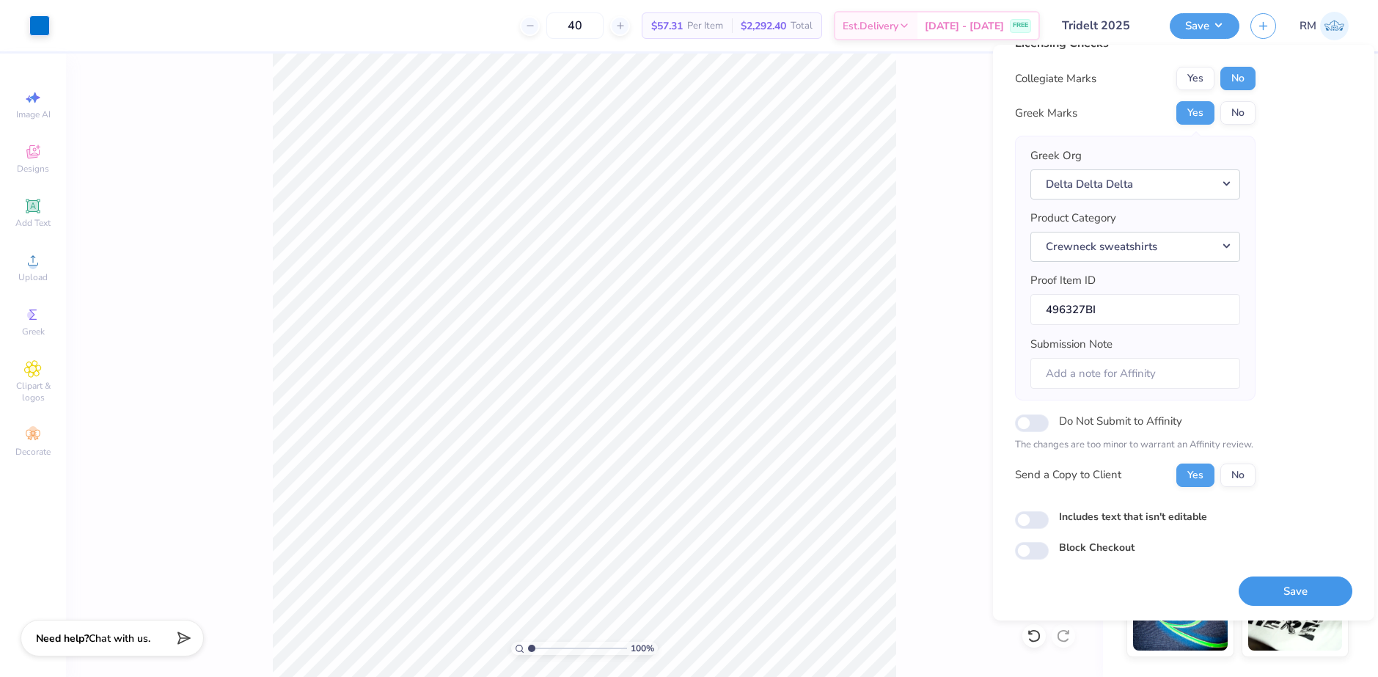
click at [1285, 589] on button "Save" at bounding box center [1296, 592] width 114 height 30
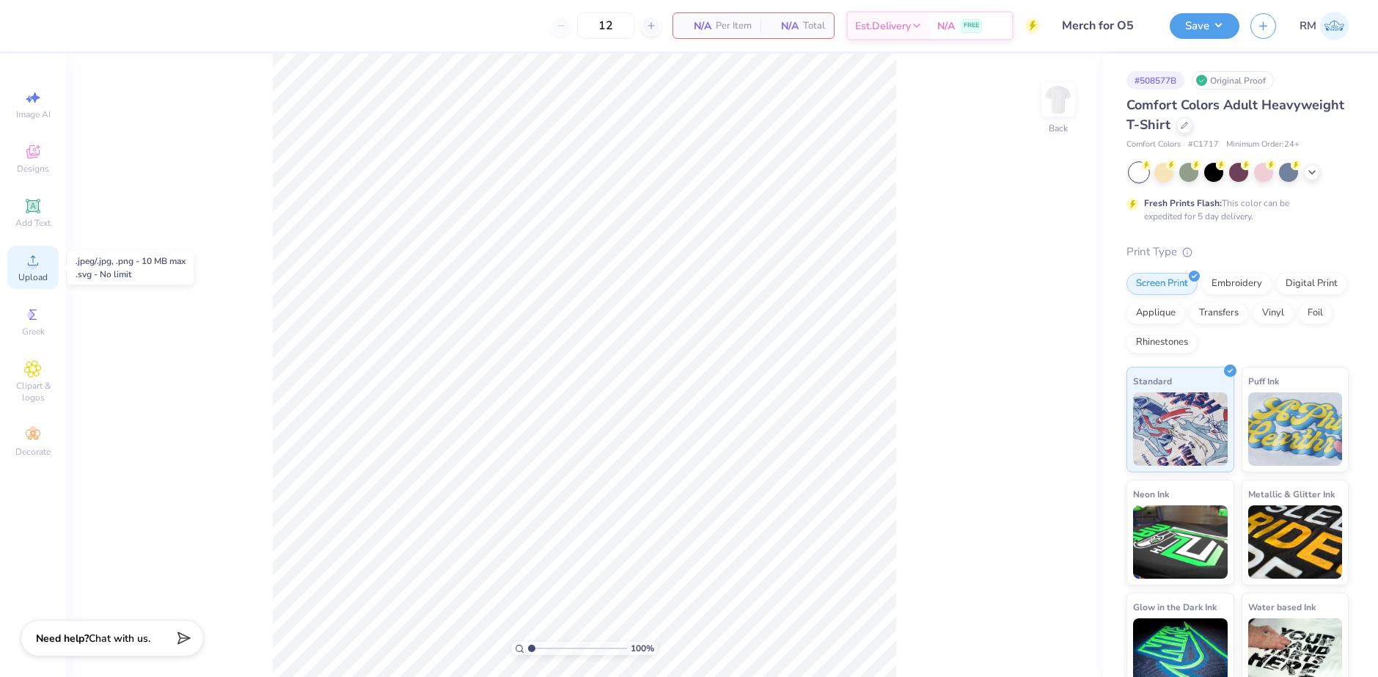
click at [29, 263] on circle at bounding box center [33, 265] width 8 height 8
click at [38, 264] on icon at bounding box center [33, 260] width 10 height 10
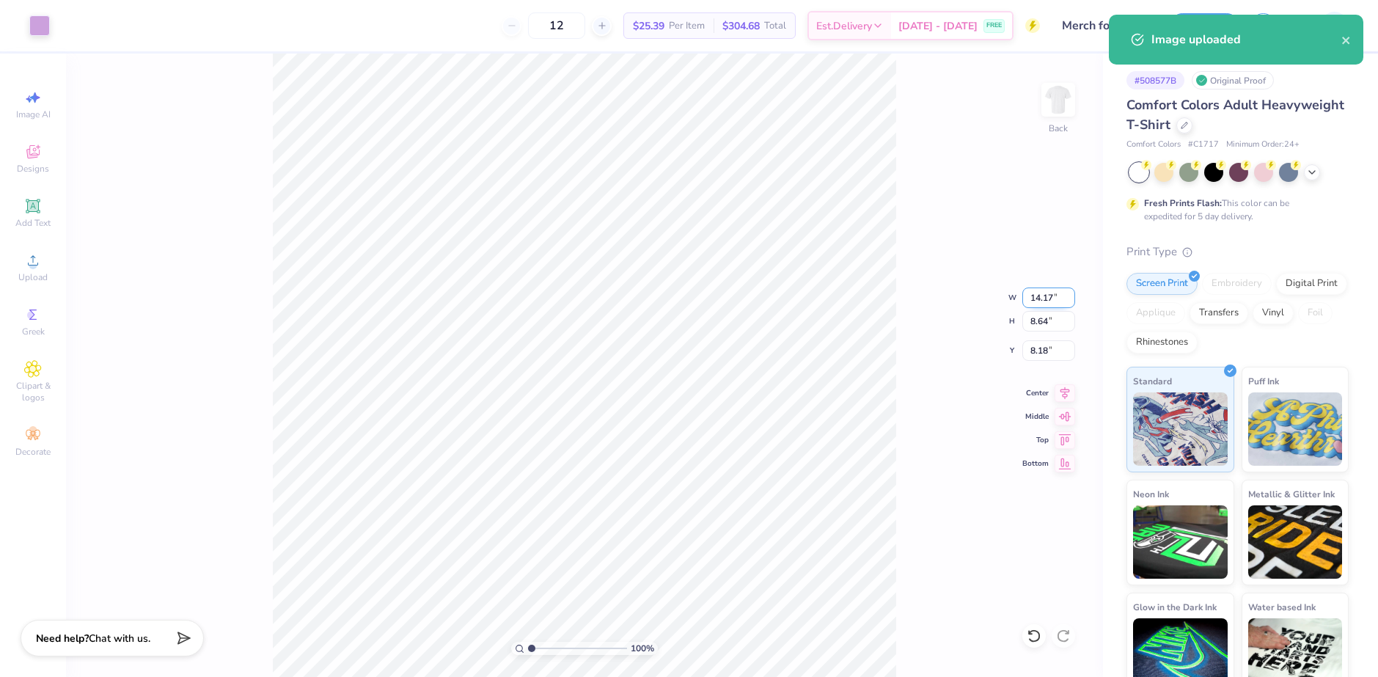
click at [1052, 291] on input "14.17" at bounding box center [1049, 298] width 53 height 21
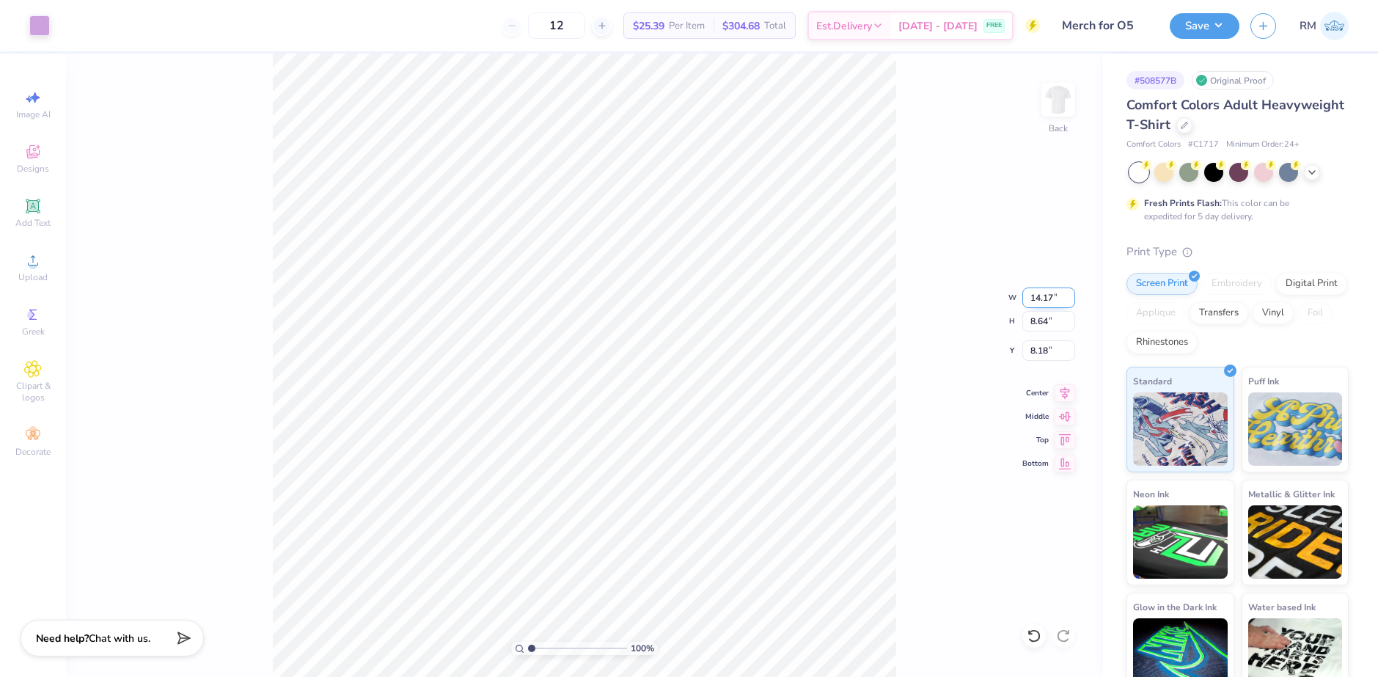
click at [1052, 291] on input "14.17" at bounding box center [1049, 298] width 53 height 21
type input "10.00"
type input "6.10"
click at [1047, 354] on input "9.45" at bounding box center [1049, 350] width 53 height 21
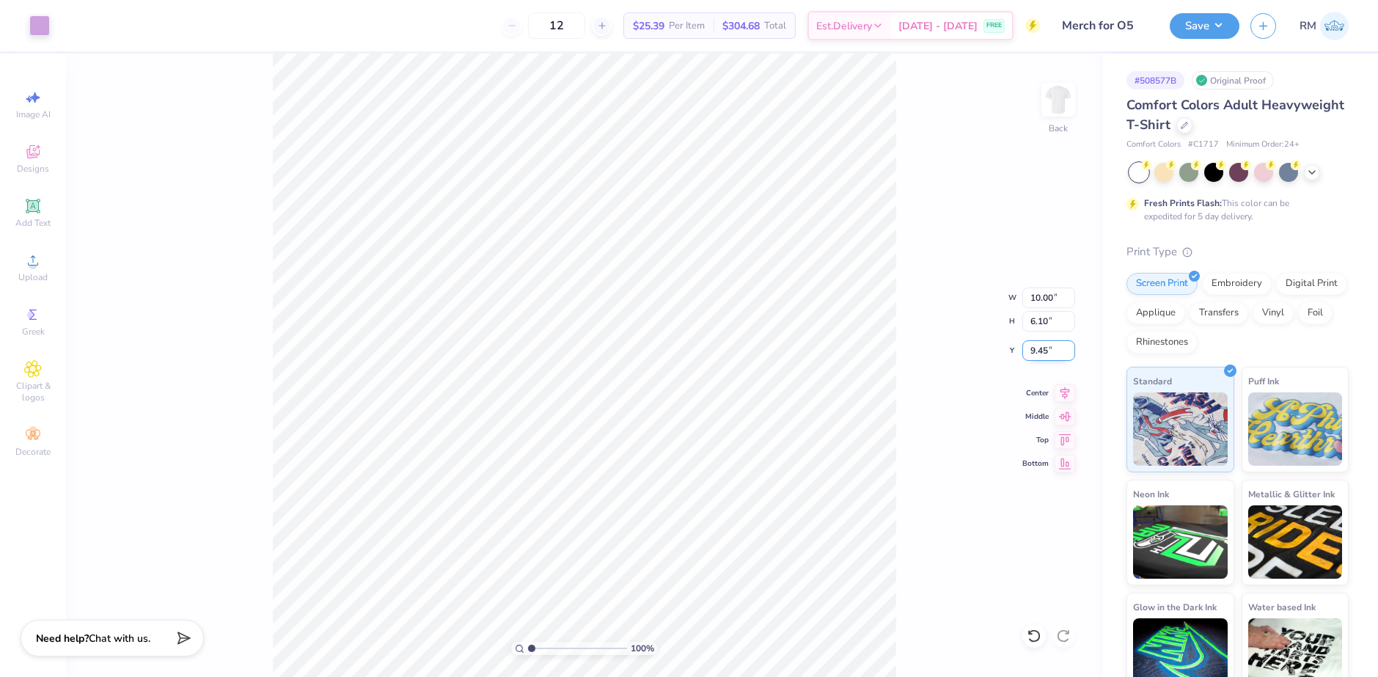
click at [1047, 354] on input "9.45" at bounding box center [1049, 350] width 53 height 21
type input "3.00"
click at [1073, 392] on icon at bounding box center [1065, 391] width 21 height 18
click at [1208, 18] on button "Save" at bounding box center [1205, 24] width 70 height 26
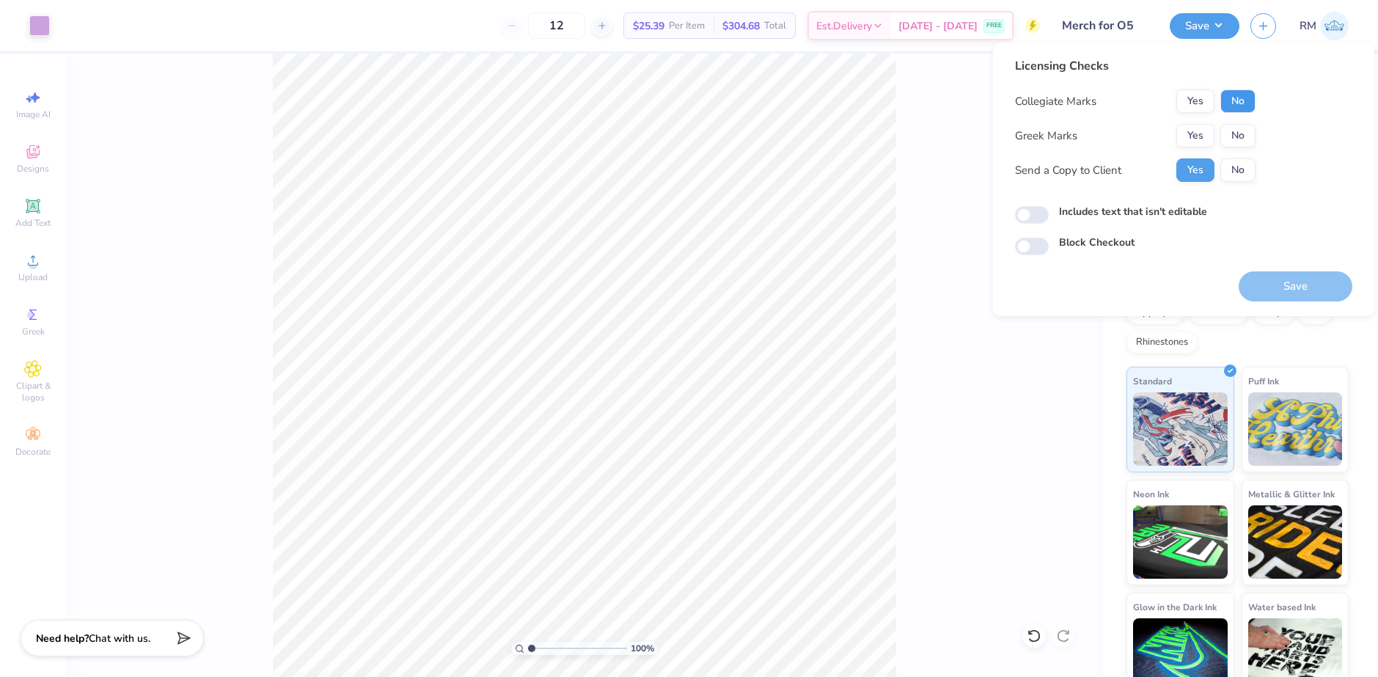
click at [1234, 97] on button "No" at bounding box center [1238, 101] width 35 height 23
click at [1234, 121] on div "Collegiate Marks Yes No Greek Marks Yes No Send a Copy to Client Yes No" at bounding box center [1135, 136] width 241 height 92
click at [1232, 139] on button "No" at bounding box center [1238, 135] width 35 height 23
click at [1295, 287] on button "Save" at bounding box center [1296, 286] width 114 height 30
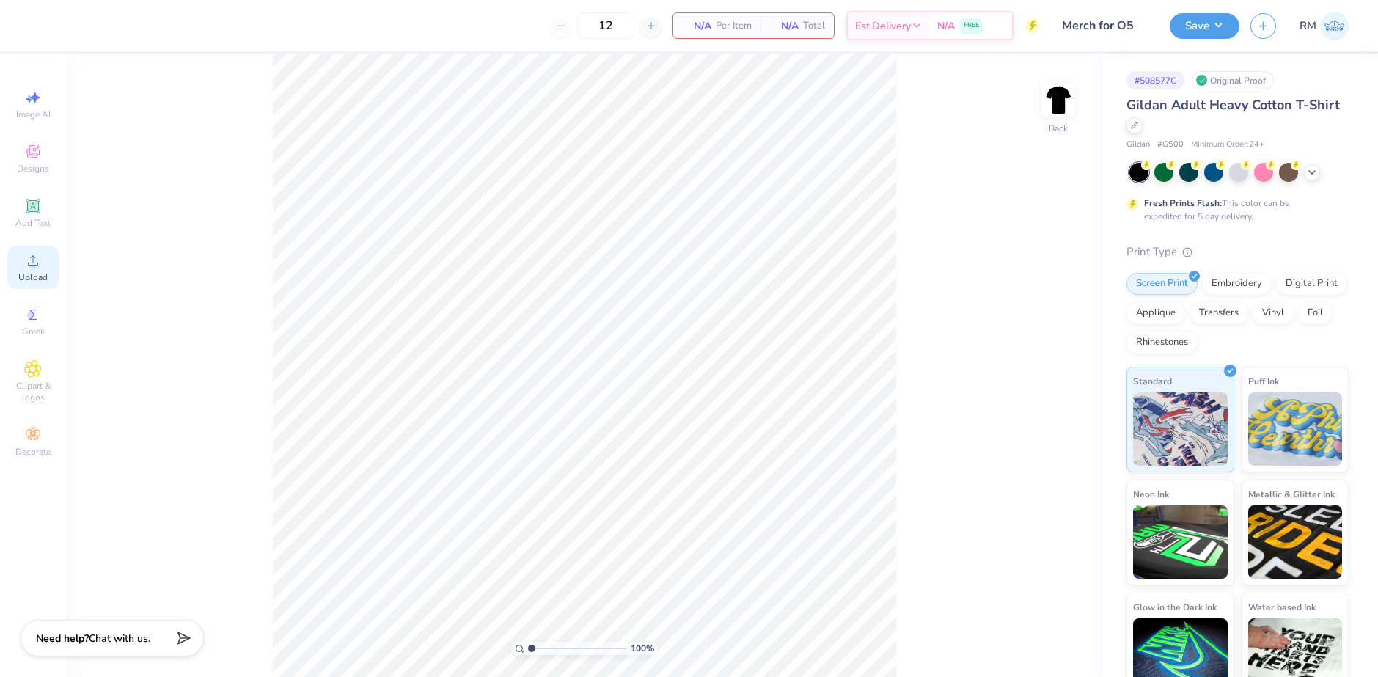
click at [34, 263] on circle at bounding box center [33, 265] width 8 height 8
click at [28, 260] on icon at bounding box center [33, 261] width 18 height 18
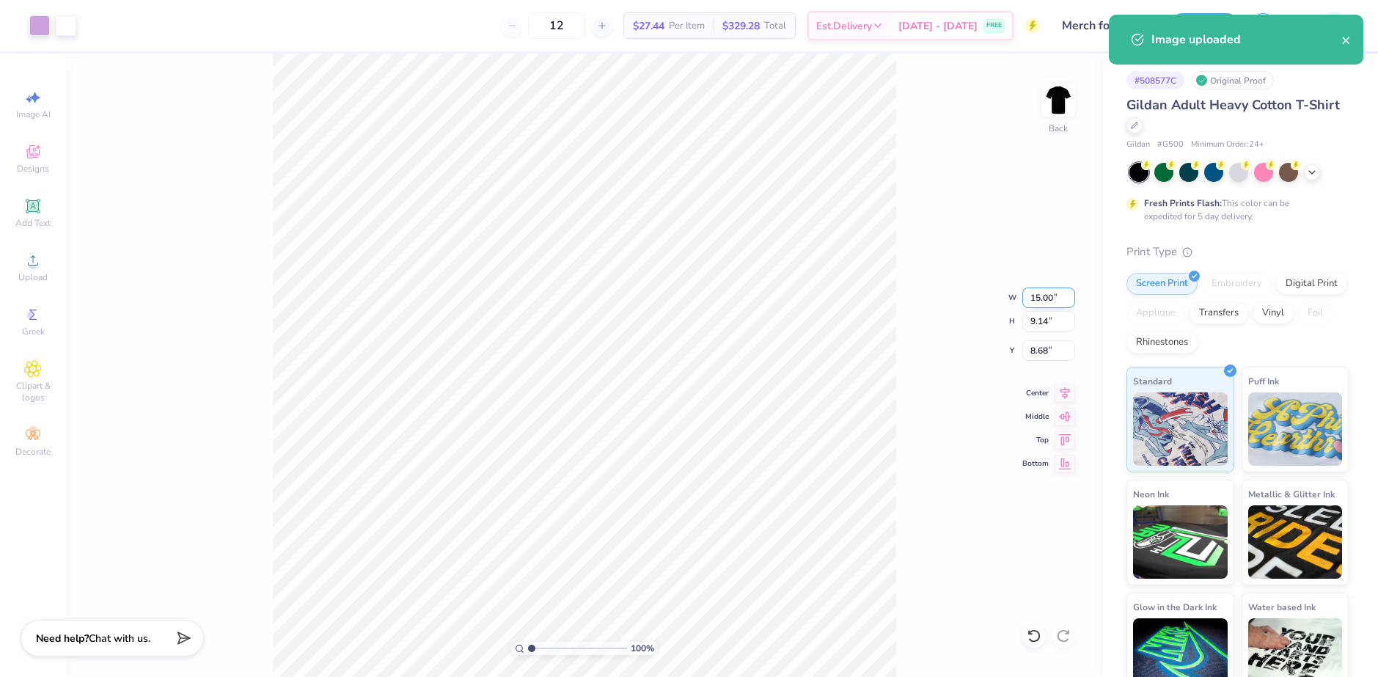
click at [1049, 299] on input "15.00" at bounding box center [1049, 298] width 53 height 21
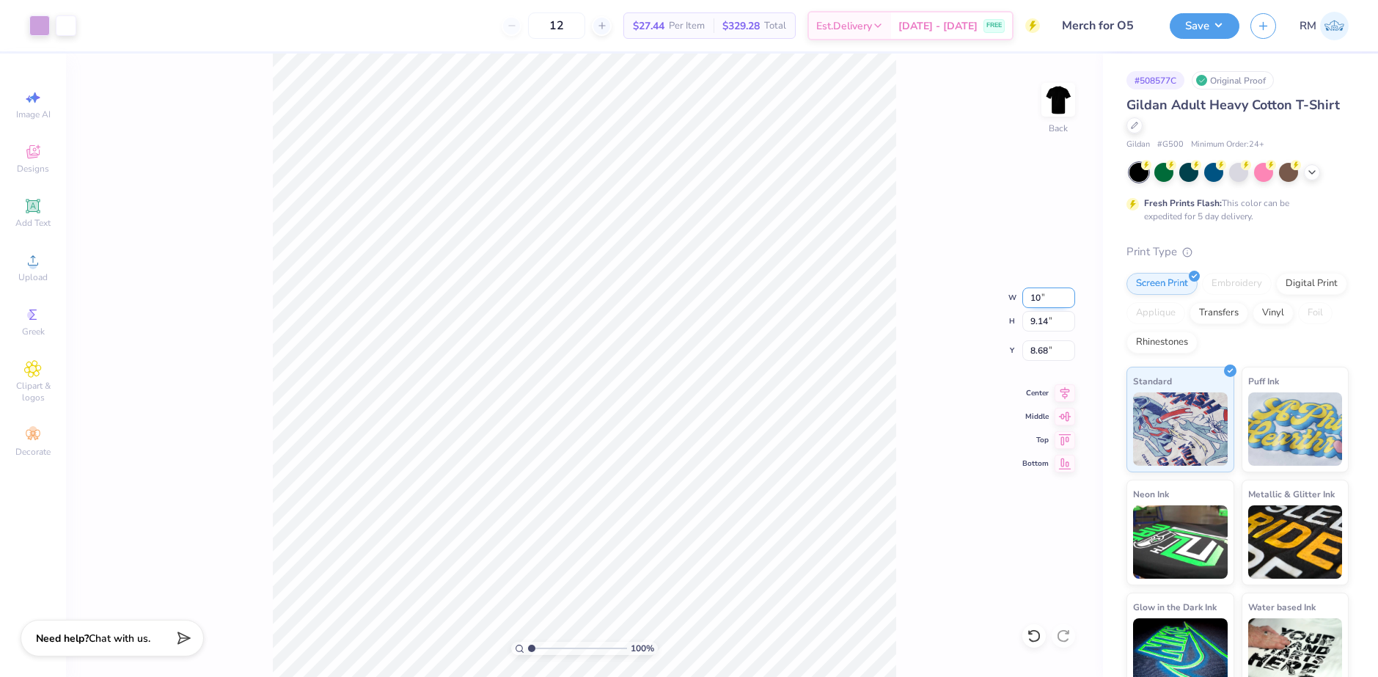
type input "10.00"
type input "6.10"
click at [1053, 351] on input "10.20" at bounding box center [1049, 350] width 53 height 21
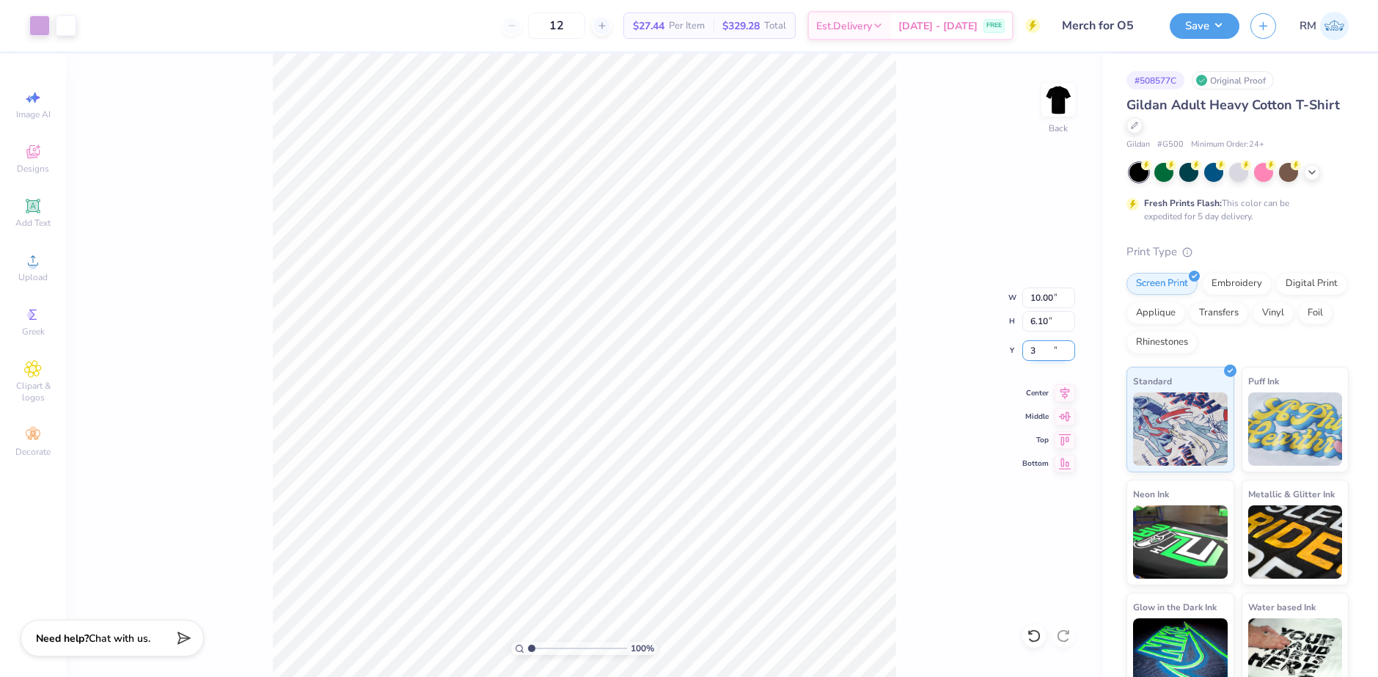
type input "3.00"
click at [1069, 396] on icon at bounding box center [1065, 391] width 21 height 18
click at [1207, 26] on button "Save" at bounding box center [1205, 24] width 70 height 26
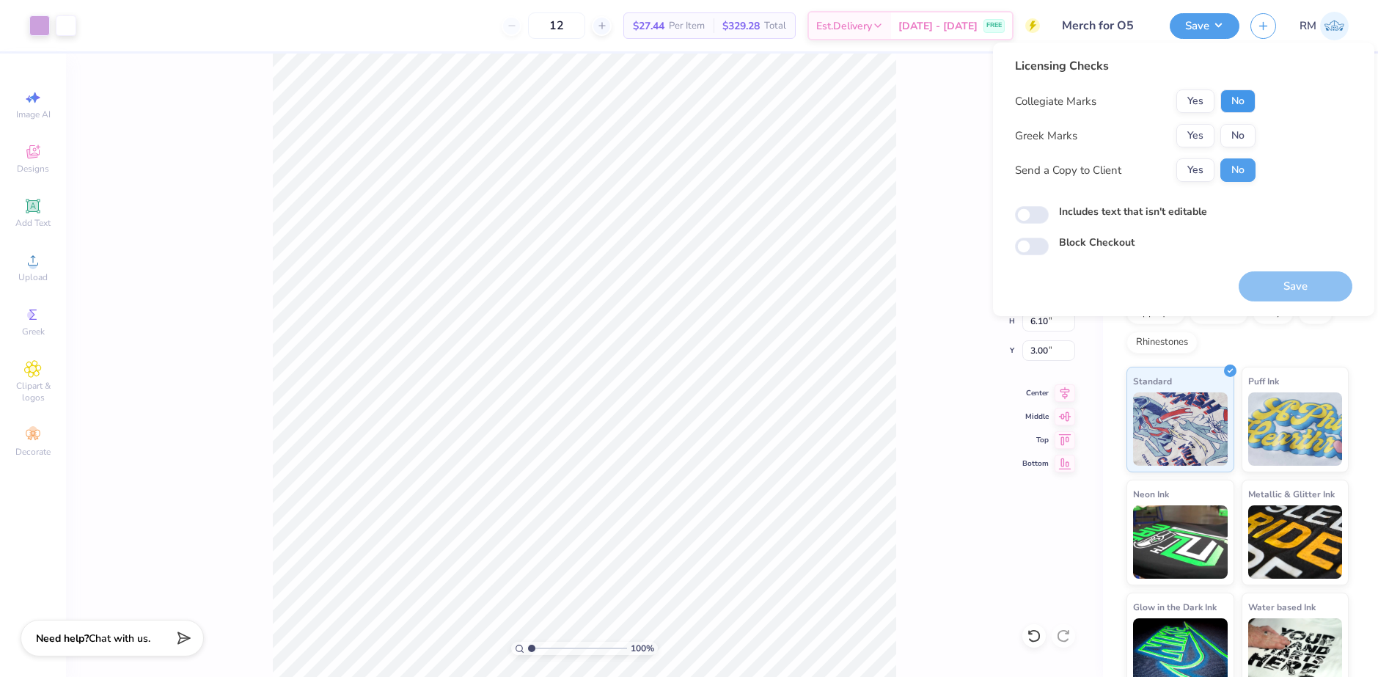
click at [1237, 104] on button "No" at bounding box center [1238, 101] width 35 height 23
click at [1237, 125] on button "No" at bounding box center [1238, 135] width 35 height 23
click at [1308, 291] on button "Save" at bounding box center [1296, 286] width 114 height 30
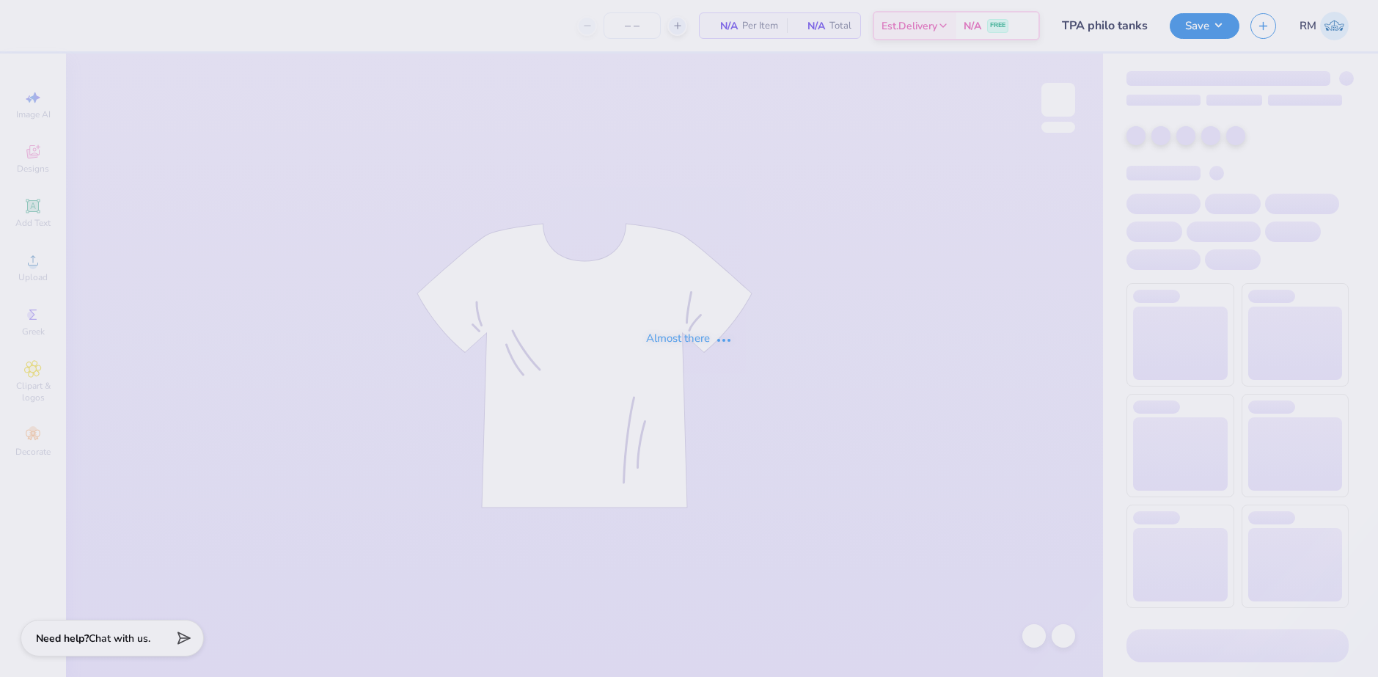
type input "24"
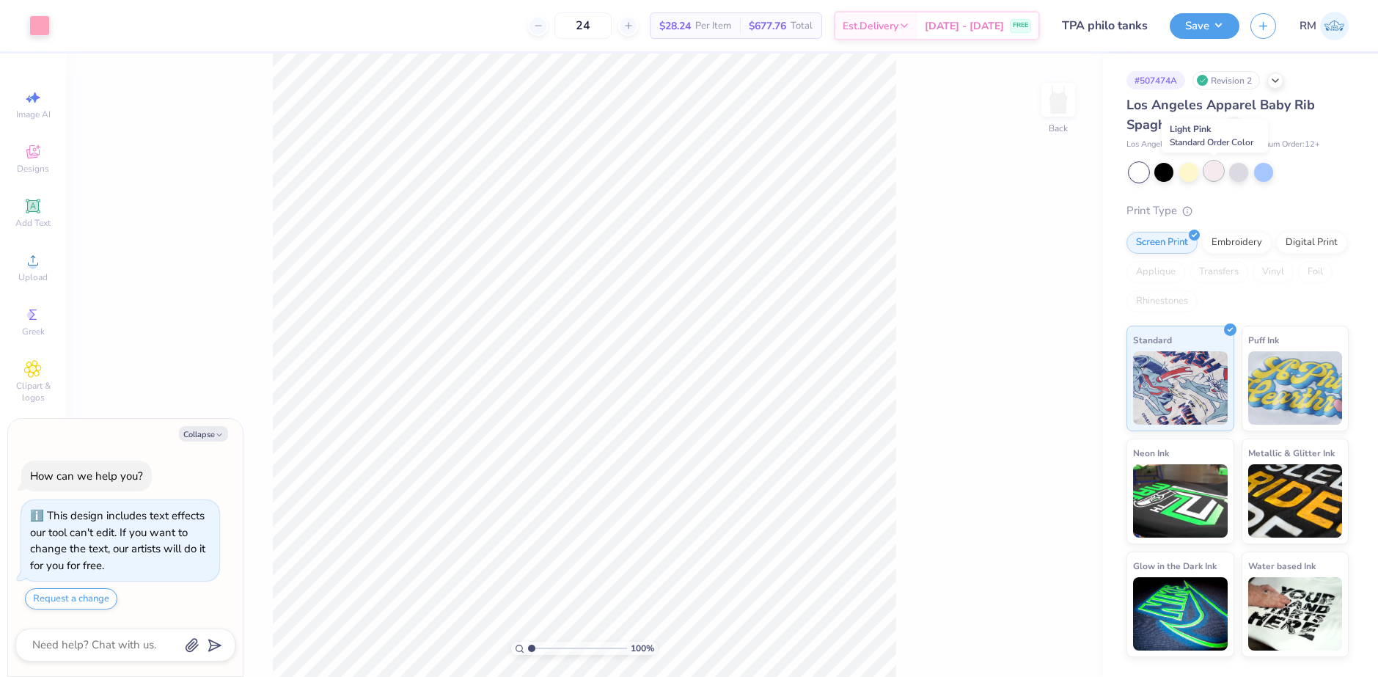
click at [1218, 173] on div at bounding box center [1214, 170] width 19 height 19
click at [39, 23] on div at bounding box center [39, 24] width 21 height 21
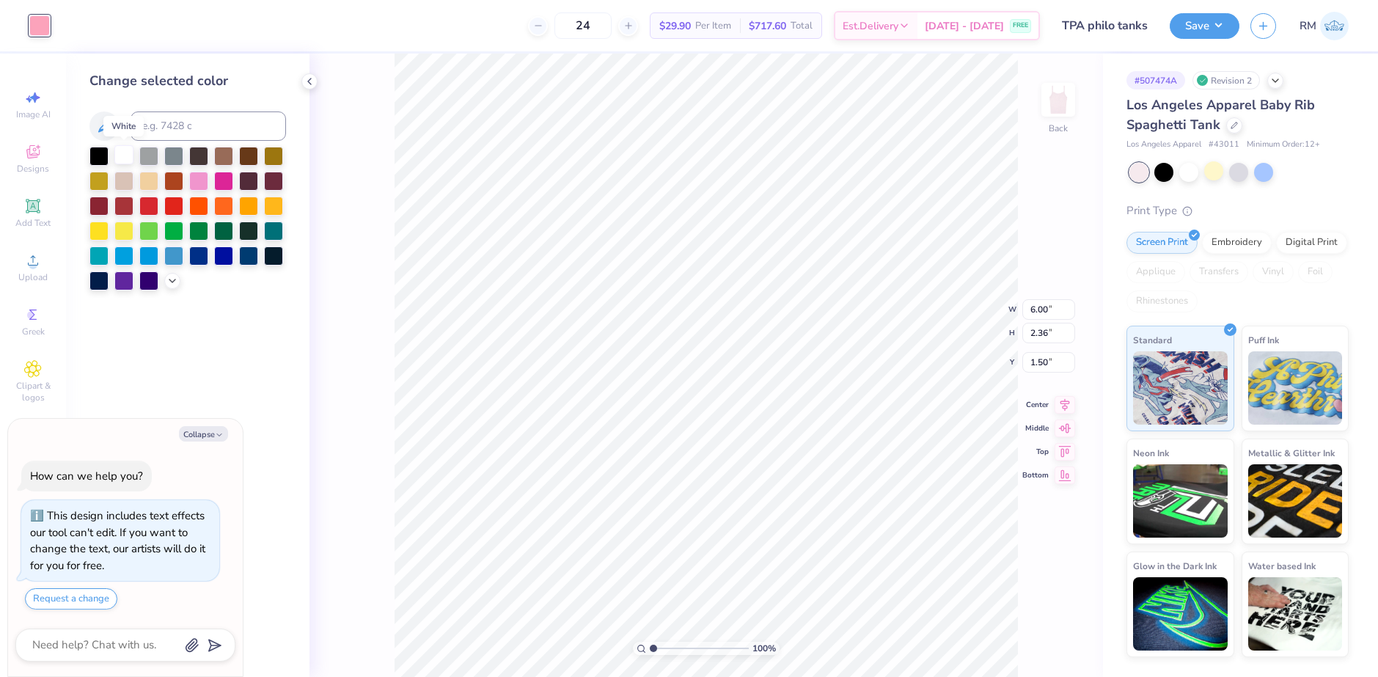
click at [123, 164] on div at bounding box center [123, 154] width 19 height 19
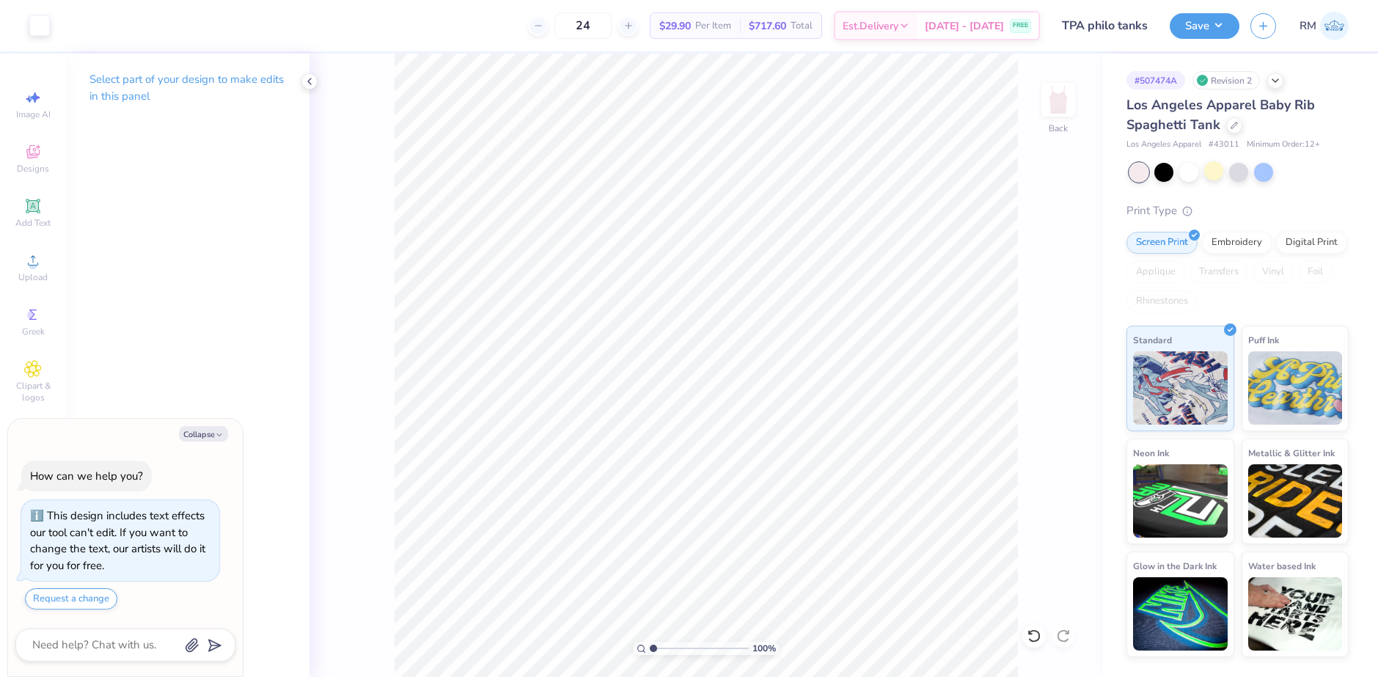
click at [811, 444] on div "100 % Back" at bounding box center [707, 366] width 794 height 624
click at [1220, 32] on button "Save" at bounding box center [1205, 24] width 70 height 26
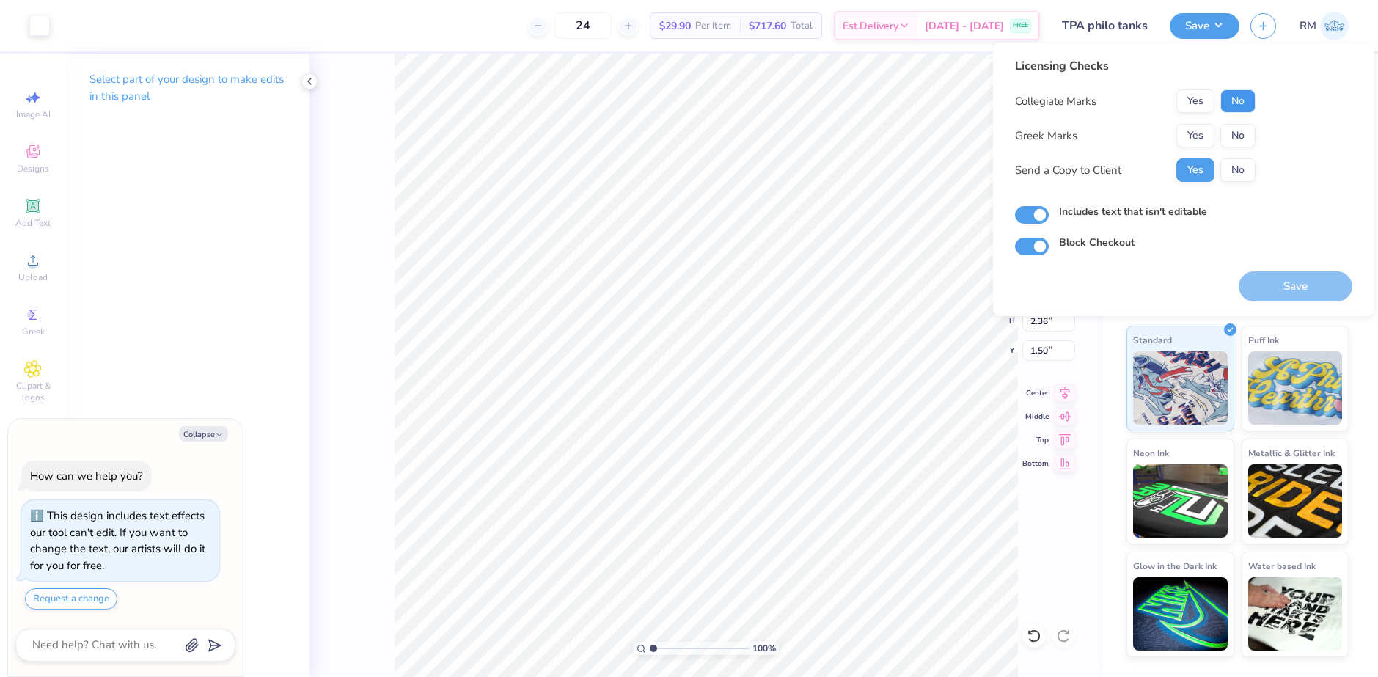
click at [1239, 100] on button "No" at bounding box center [1238, 101] width 35 height 23
click at [1209, 136] on button "Yes" at bounding box center [1196, 135] width 38 height 23
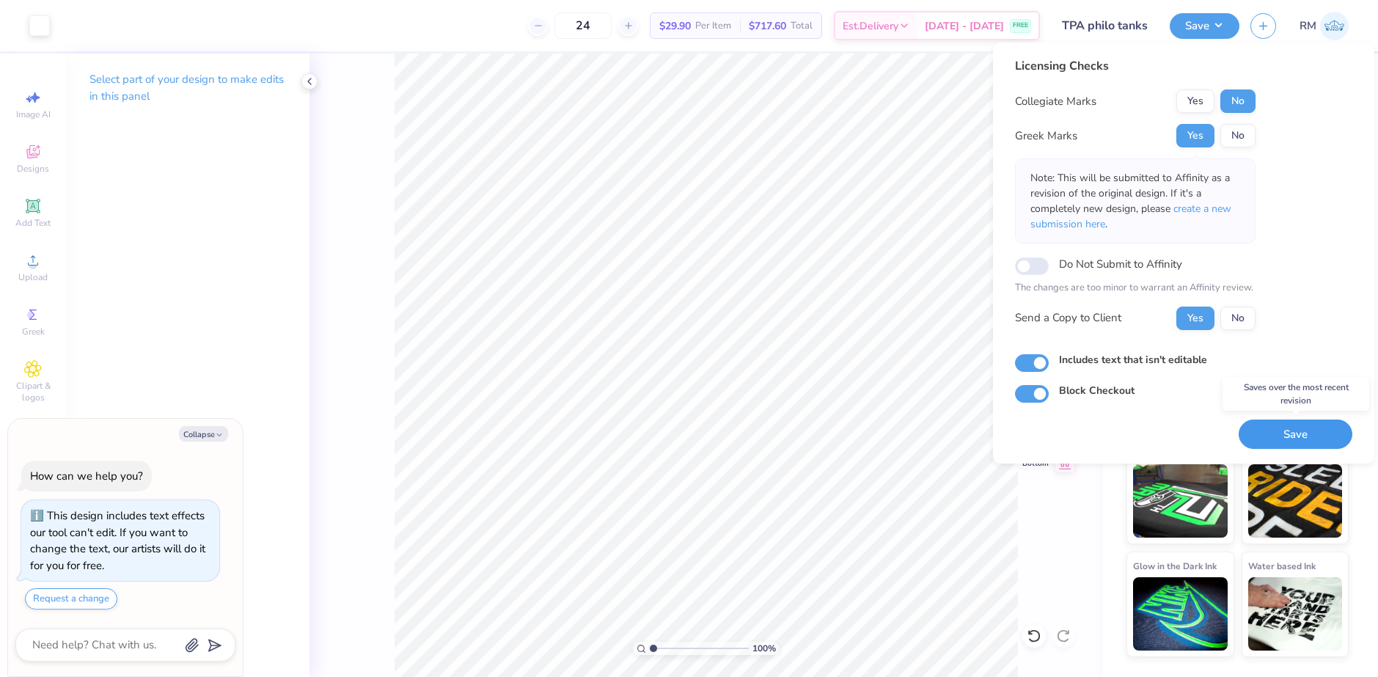
click at [1284, 428] on button "Save" at bounding box center [1296, 435] width 114 height 30
type textarea "x"
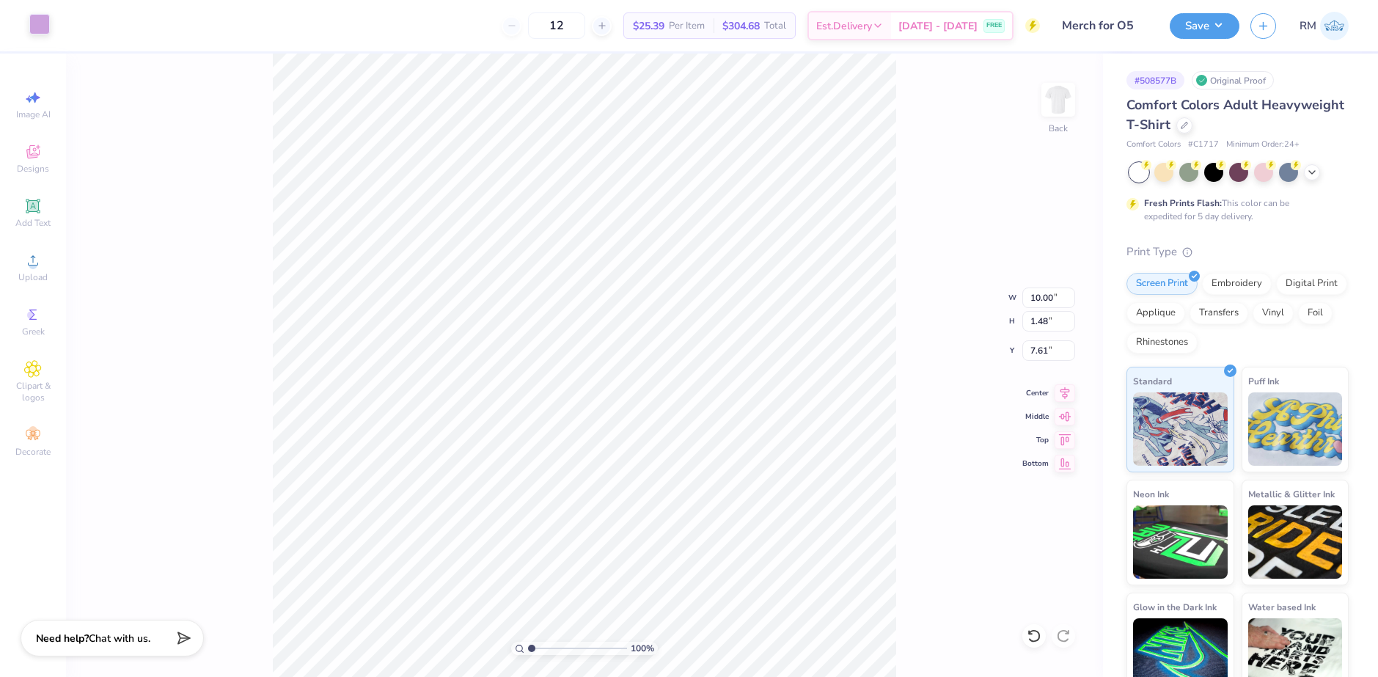
click at [48, 21] on div at bounding box center [39, 24] width 21 height 21
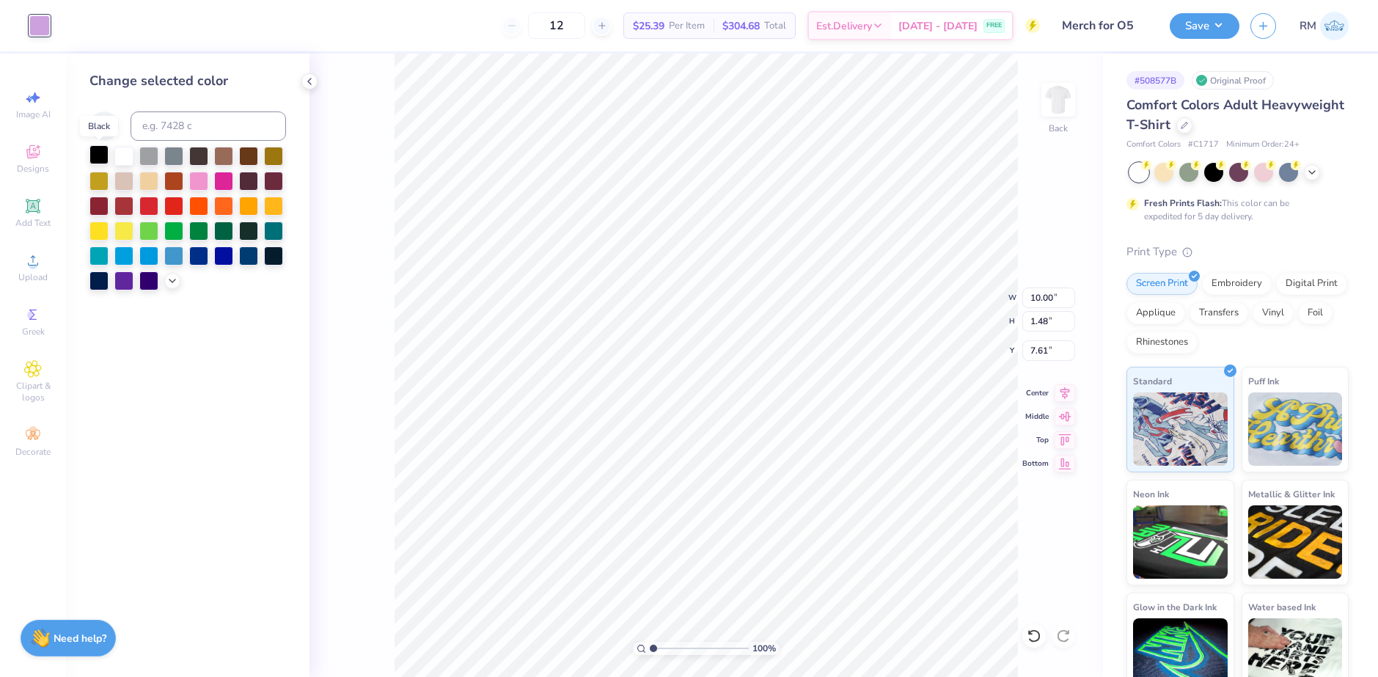
click at [98, 150] on div at bounding box center [99, 154] width 19 height 19
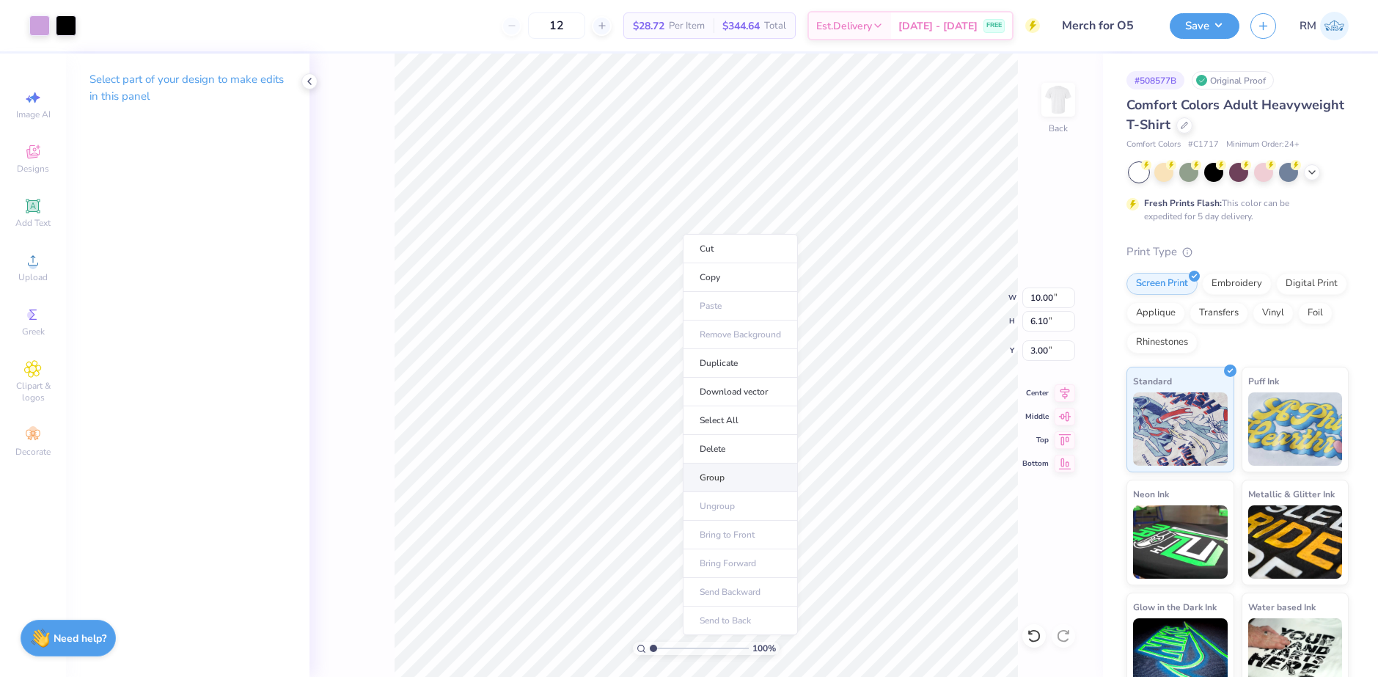
click at [712, 470] on li "Group" at bounding box center [740, 478] width 115 height 29
click at [1208, 12] on div "Save RM" at bounding box center [1274, 25] width 208 height 51
click at [1208, 21] on button "Save" at bounding box center [1205, 24] width 70 height 26
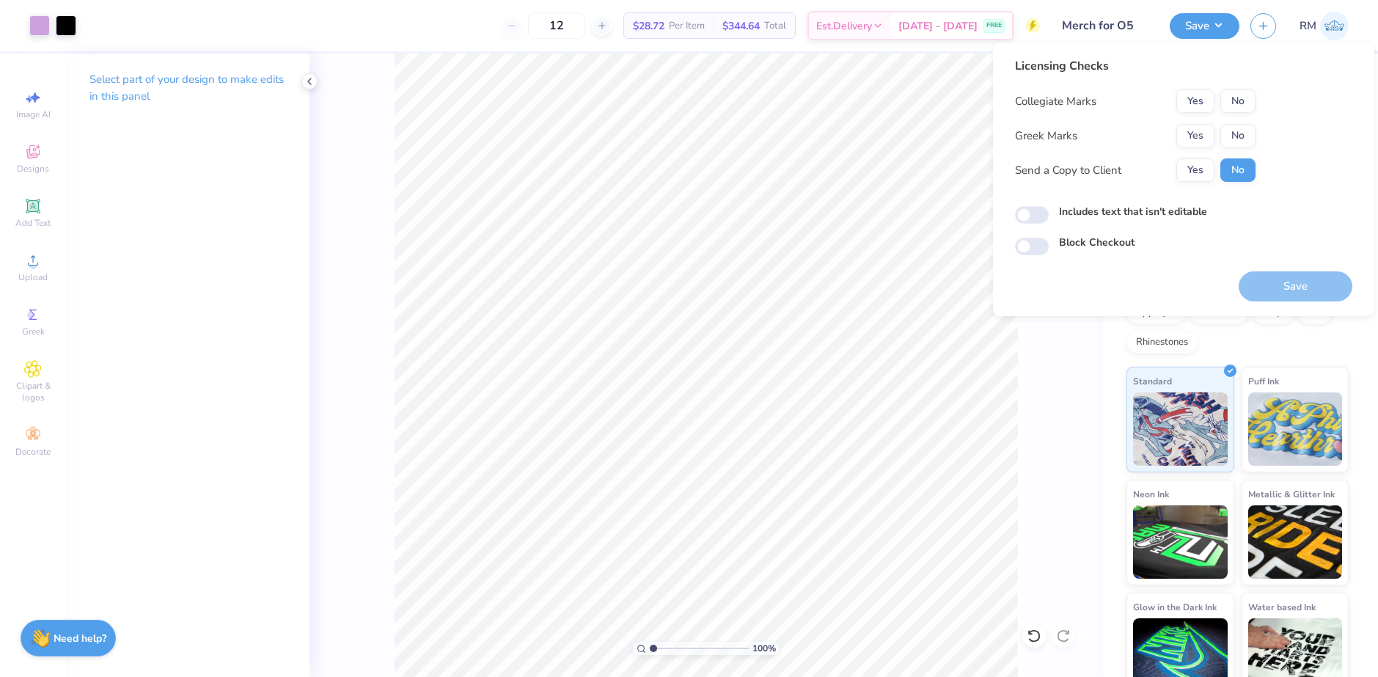
click at [1219, 131] on div "Yes No" at bounding box center [1216, 135] width 79 height 23
click at [1232, 128] on button "No" at bounding box center [1238, 135] width 35 height 23
click at [1238, 107] on button "No" at bounding box center [1238, 101] width 35 height 23
click at [1278, 280] on button "Save" at bounding box center [1296, 286] width 114 height 30
